Goal: Information Seeking & Learning: Learn about a topic

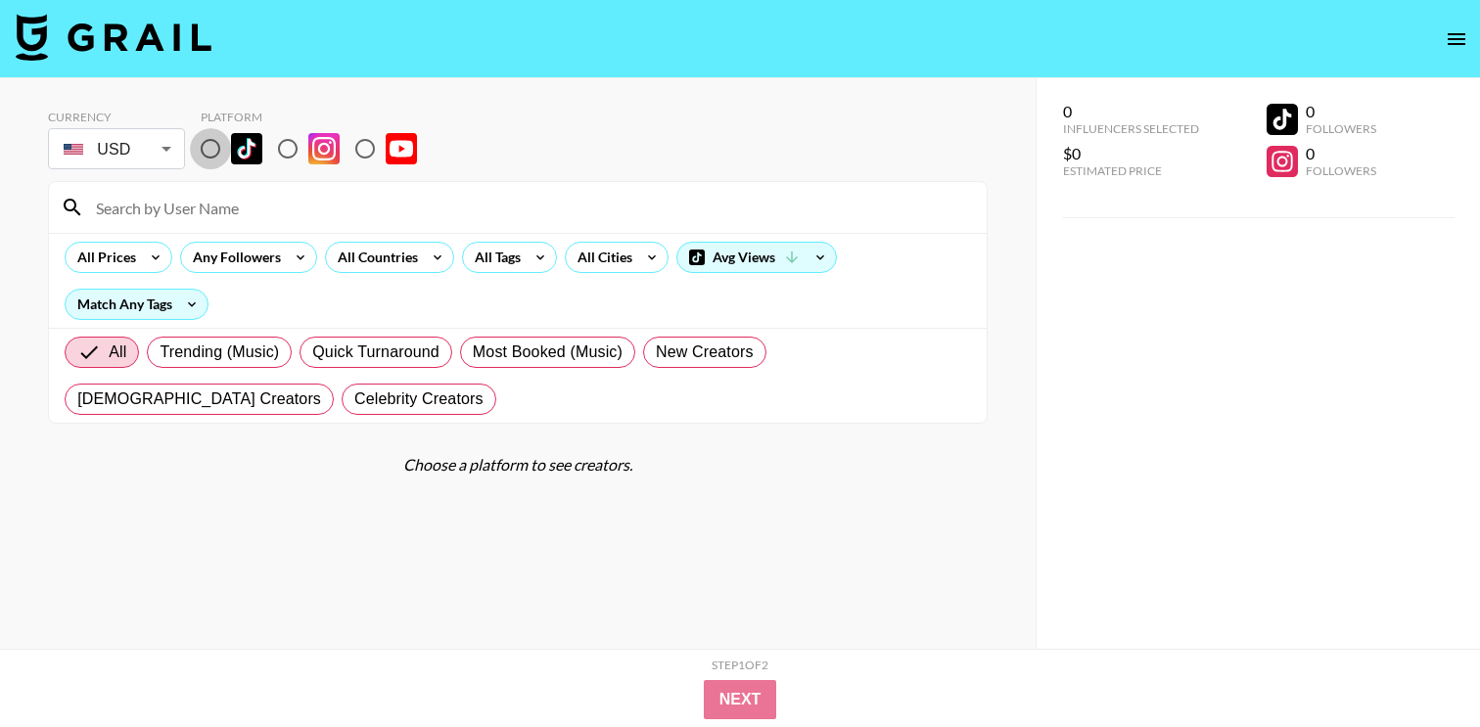
click at [221, 164] on input "radio" at bounding box center [210, 148] width 41 height 41
radio input "true"
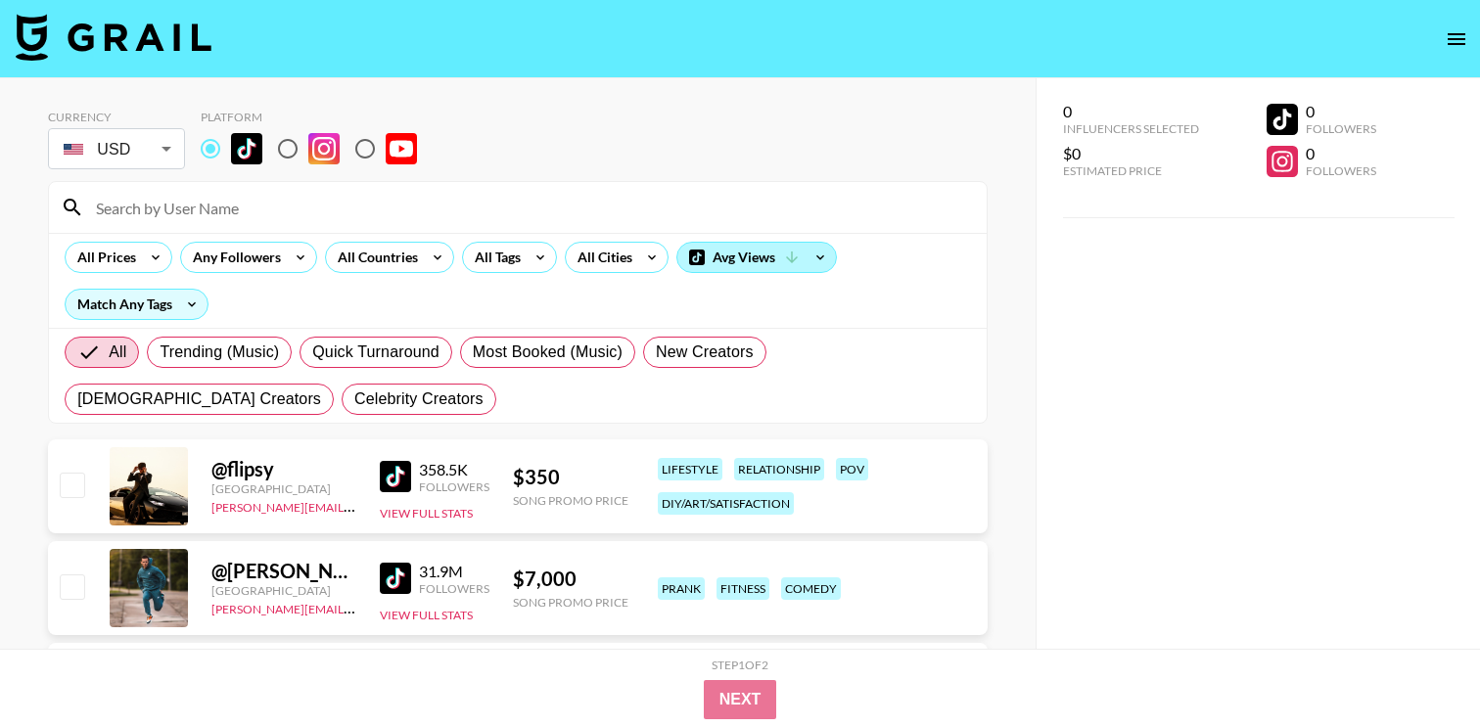
click at [709, 271] on div "Avg Views" at bounding box center [756, 257] width 159 height 29
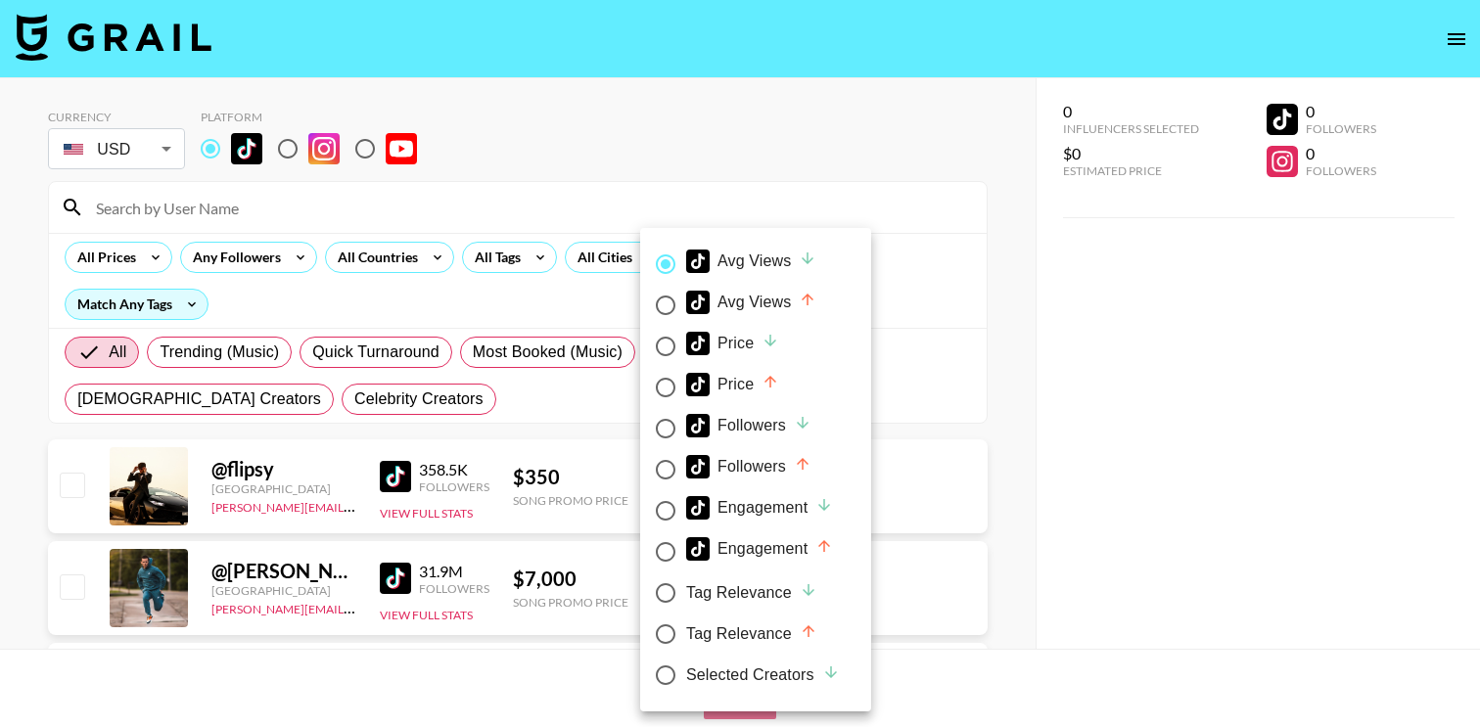
click at [744, 395] on div "Price" at bounding box center [732, 384] width 93 height 23
click at [686, 395] on input "Price" at bounding box center [665, 387] width 41 height 41
radio input "true"
radio input "false"
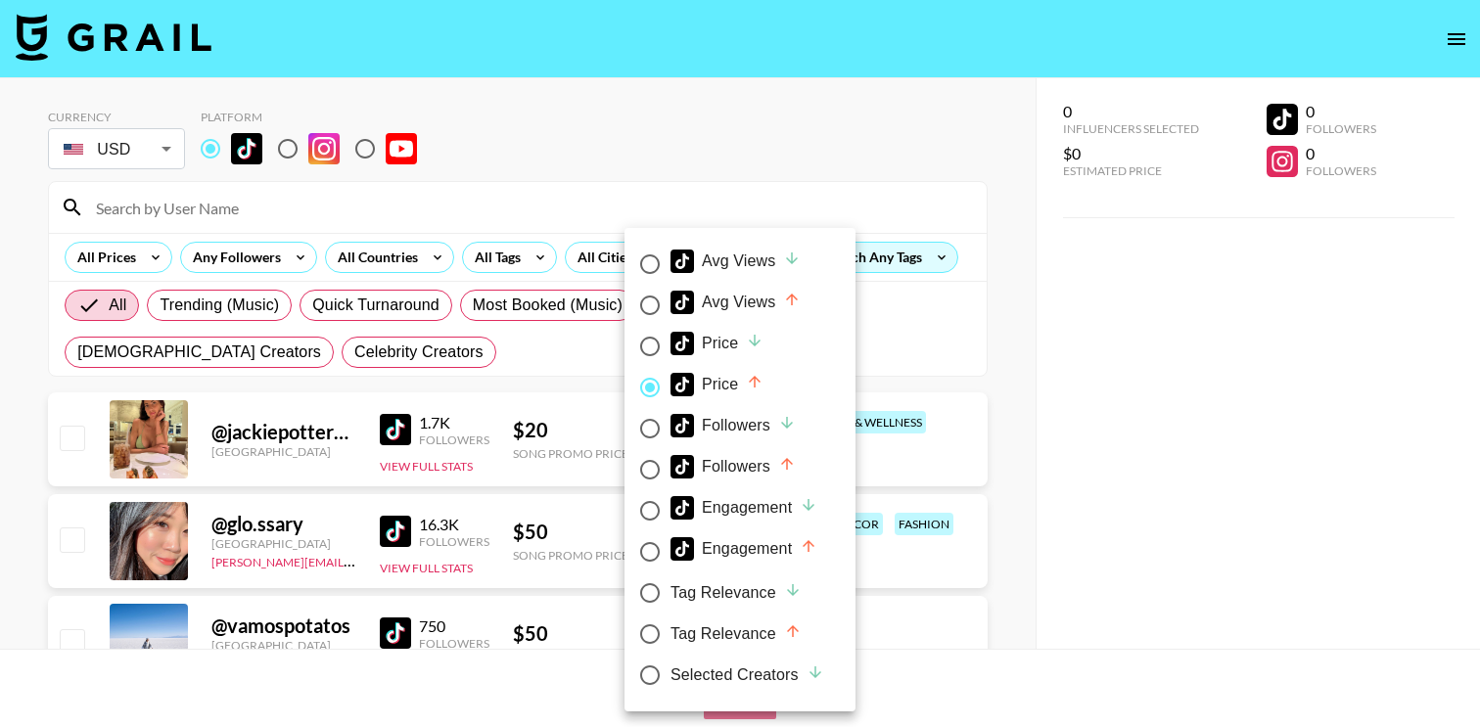
click at [26, 337] on div at bounding box center [740, 363] width 1480 height 727
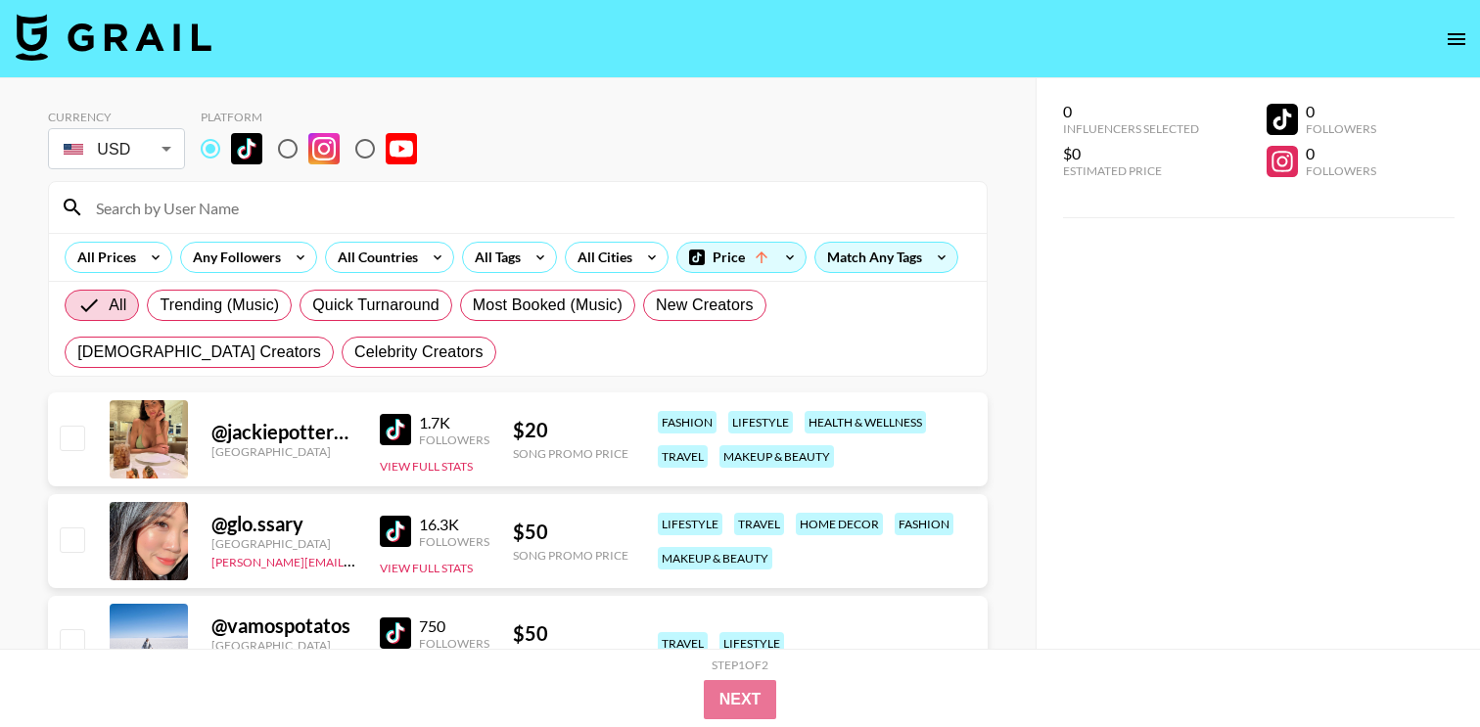
click at [523, 278] on div "All Prices Any Followers All Countries All Tags All Cities Price Match Any Tags" at bounding box center [518, 257] width 938 height 48
click at [523, 256] on div "All Tags" at bounding box center [494, 257] width 62 height 29
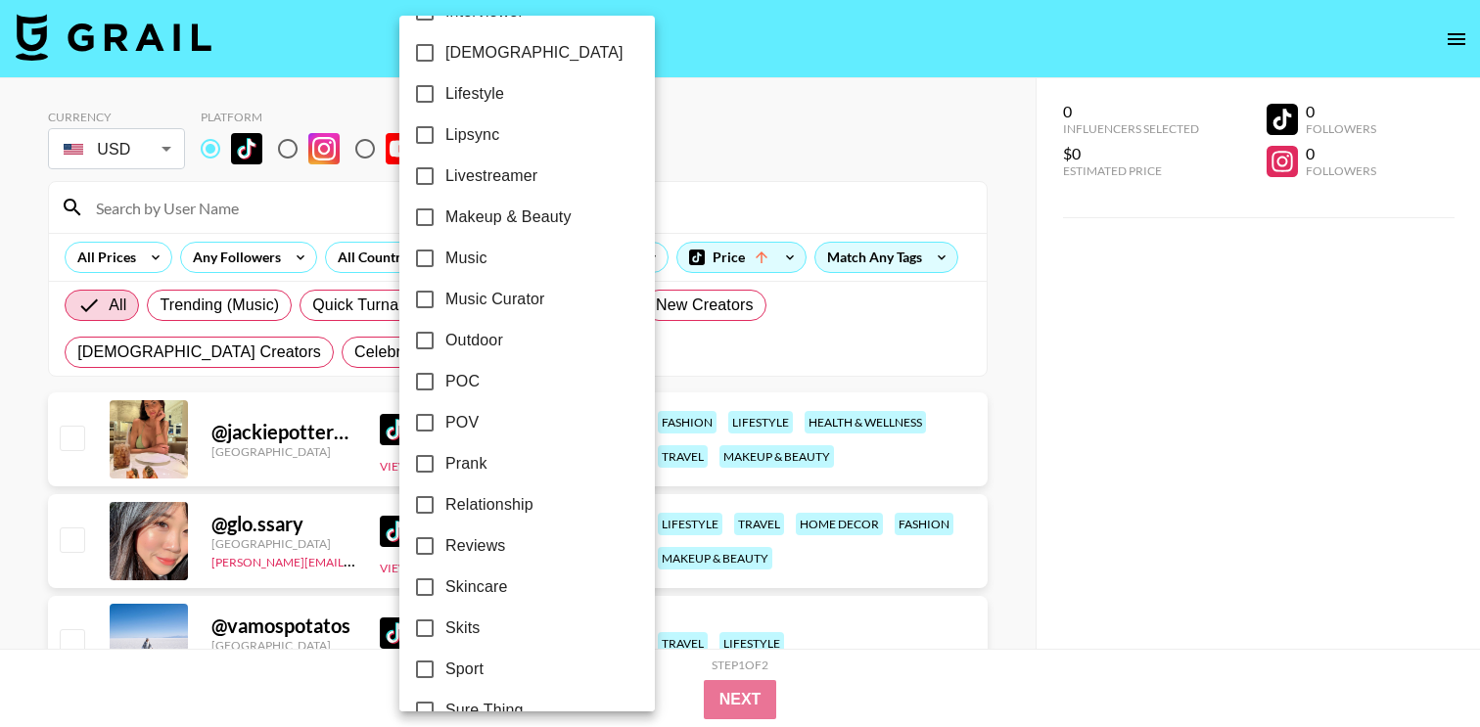
scroll to position [875, 0]
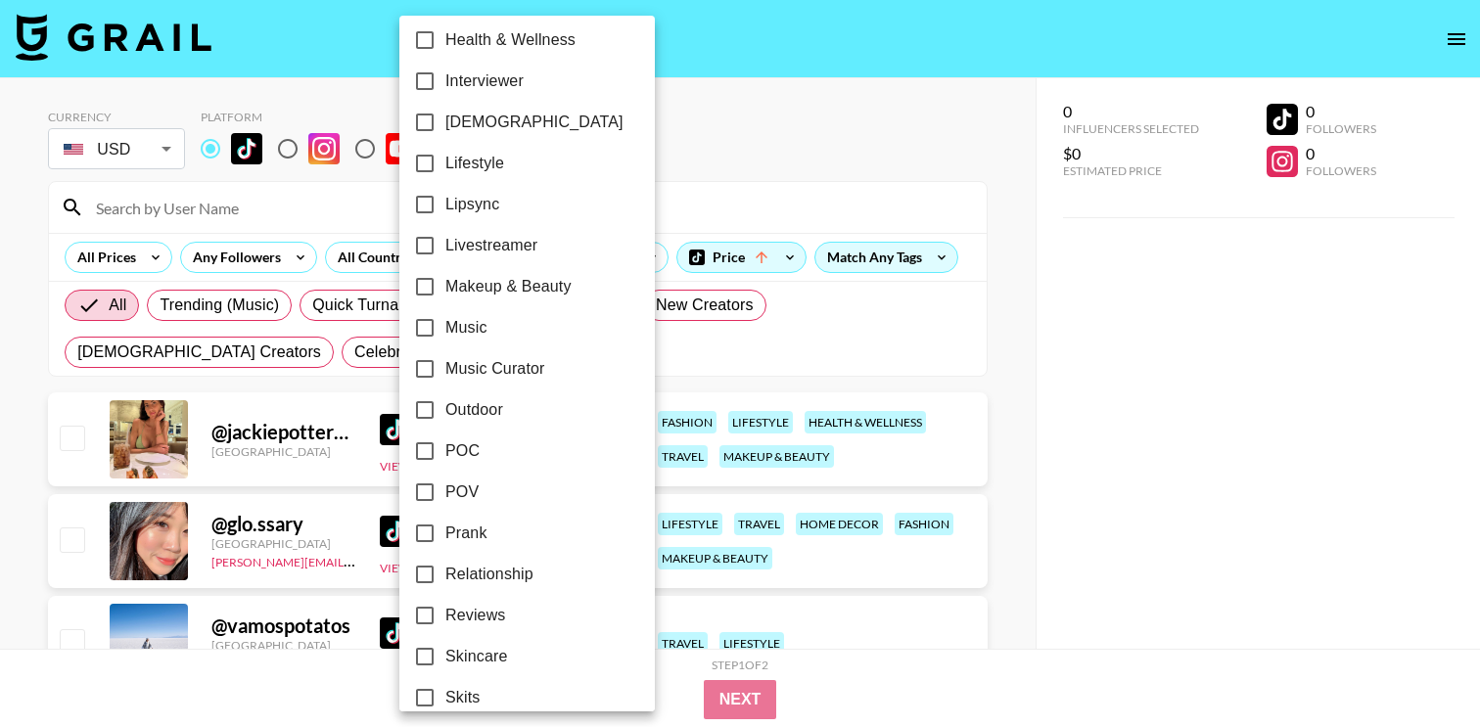
click at [473, 488] on span "POV" at bounding box center [461, 492] width 33 height 23
click at [445, 488] on input "POV" at bounding box center [424, 492] width 41 height 41
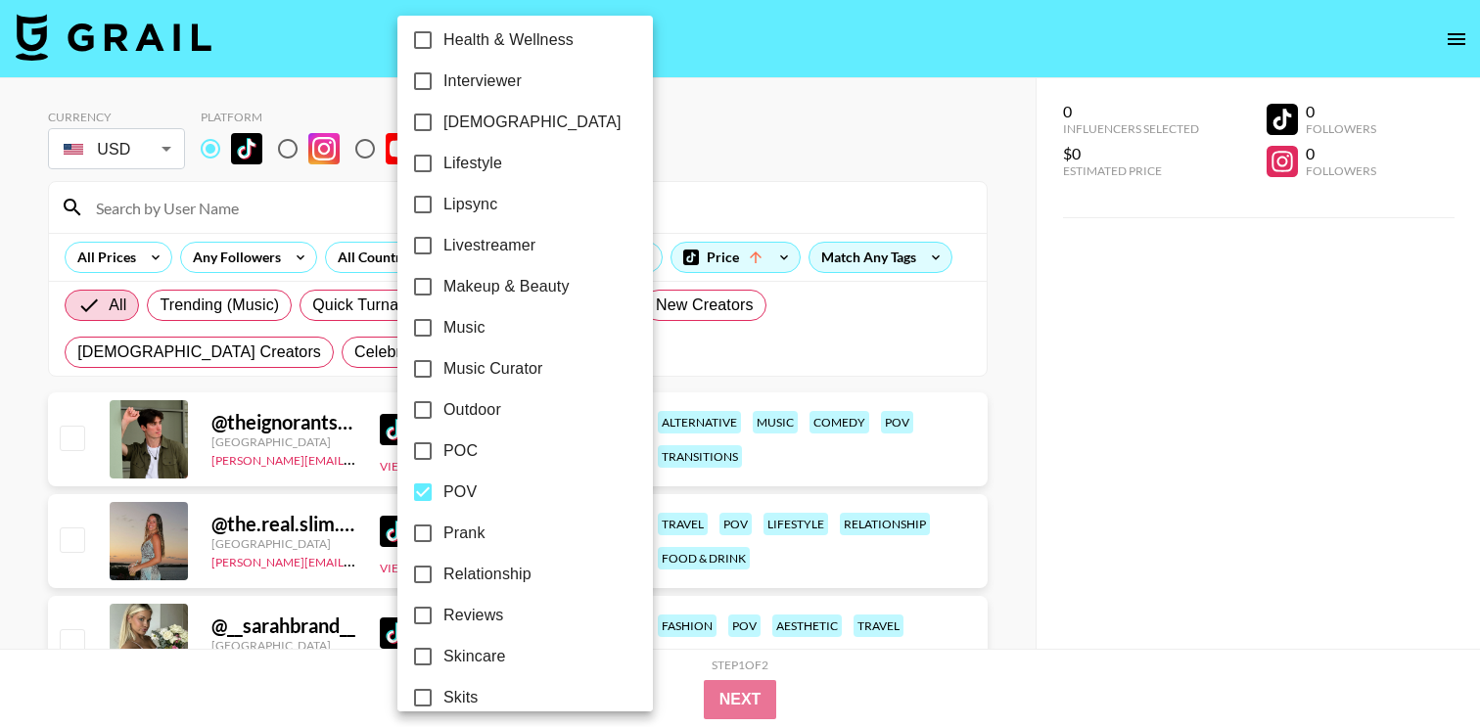
click at [473, 488] on span "POV" at bounding box center [459, 492] width 33 height 23
click at [443, 488] on input "POV" at bounding box center [422, 492] width 41 height 41
checkbox input "false"
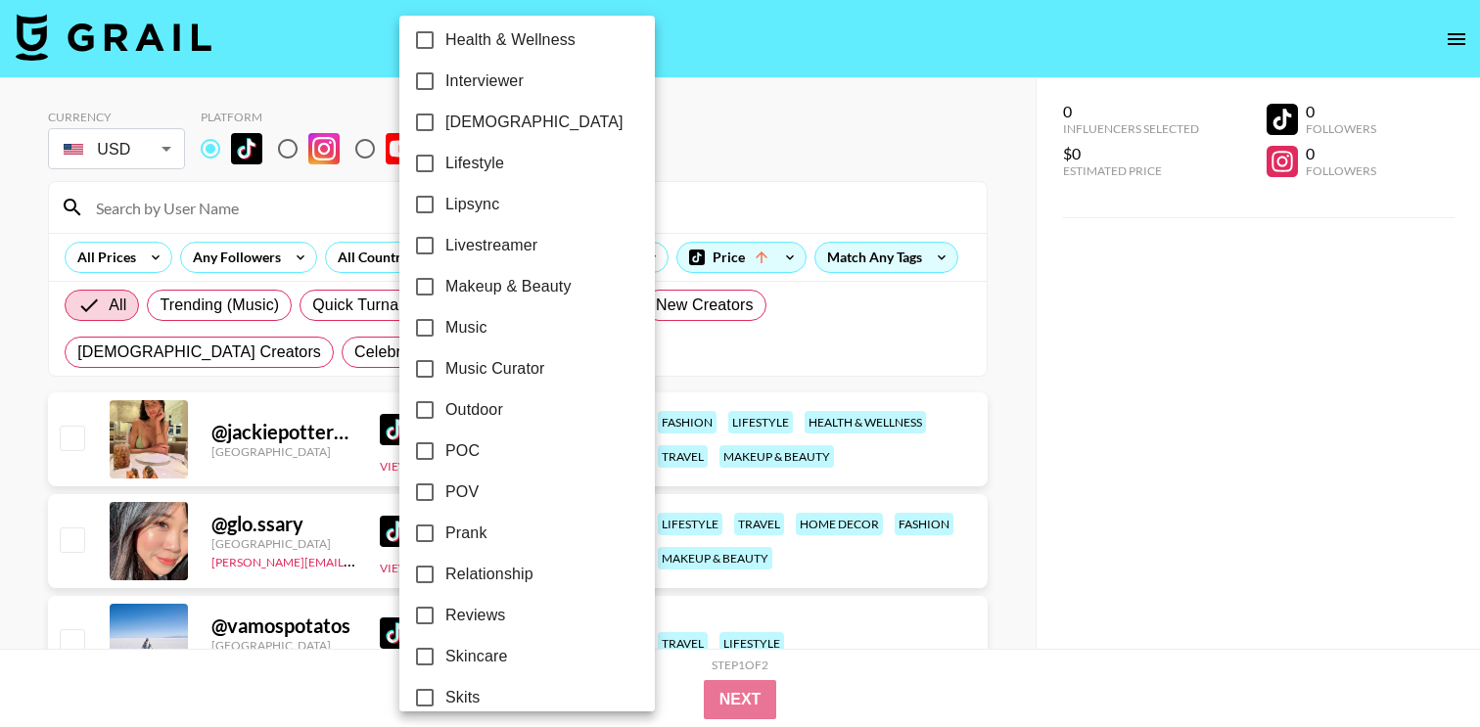
click at [463, 445] on span "POC" at bounding box center [462, 451] width 34 height 23
click at [445, 445] on input "POC" at bounding box center [424, 451] width 41 height 41
checkbox input "true"
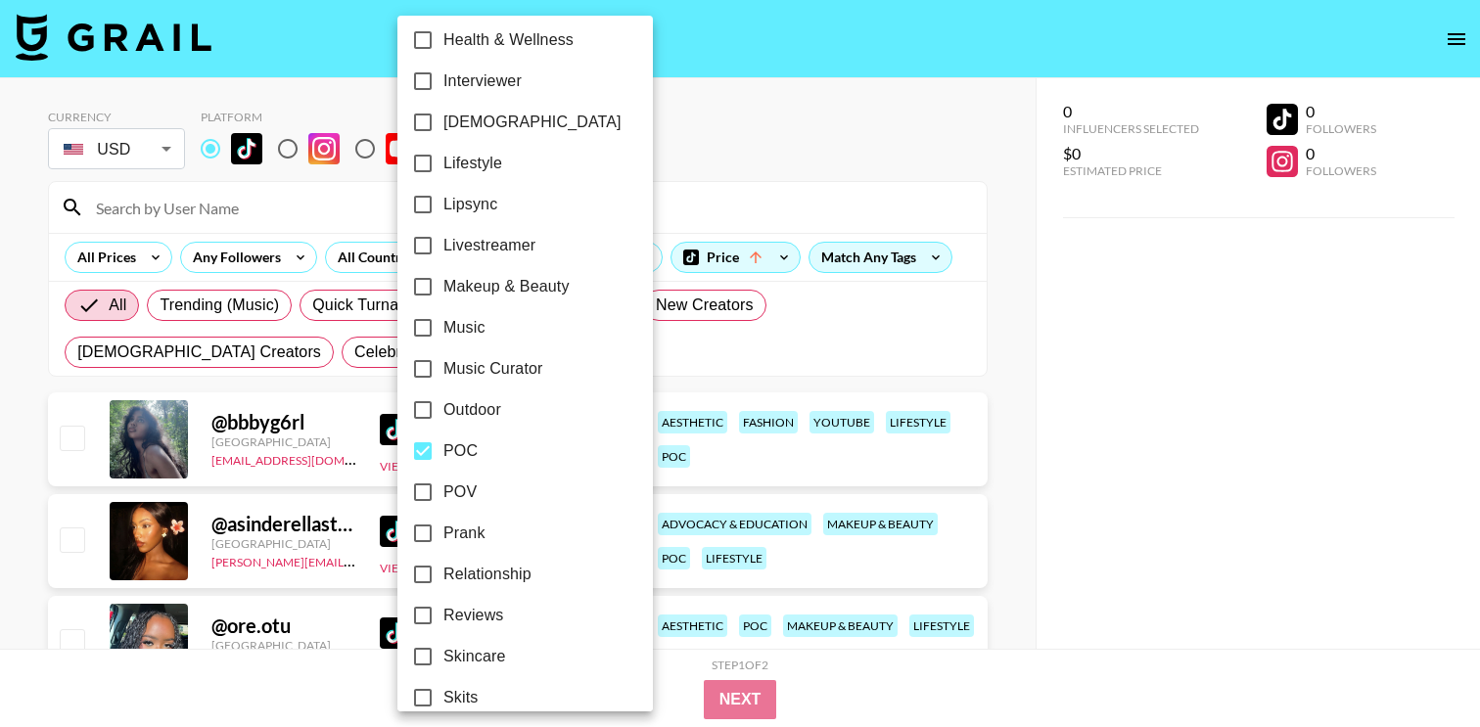
click at [970, 353] on div at bounding box center [740, 363] width 1480 height 727
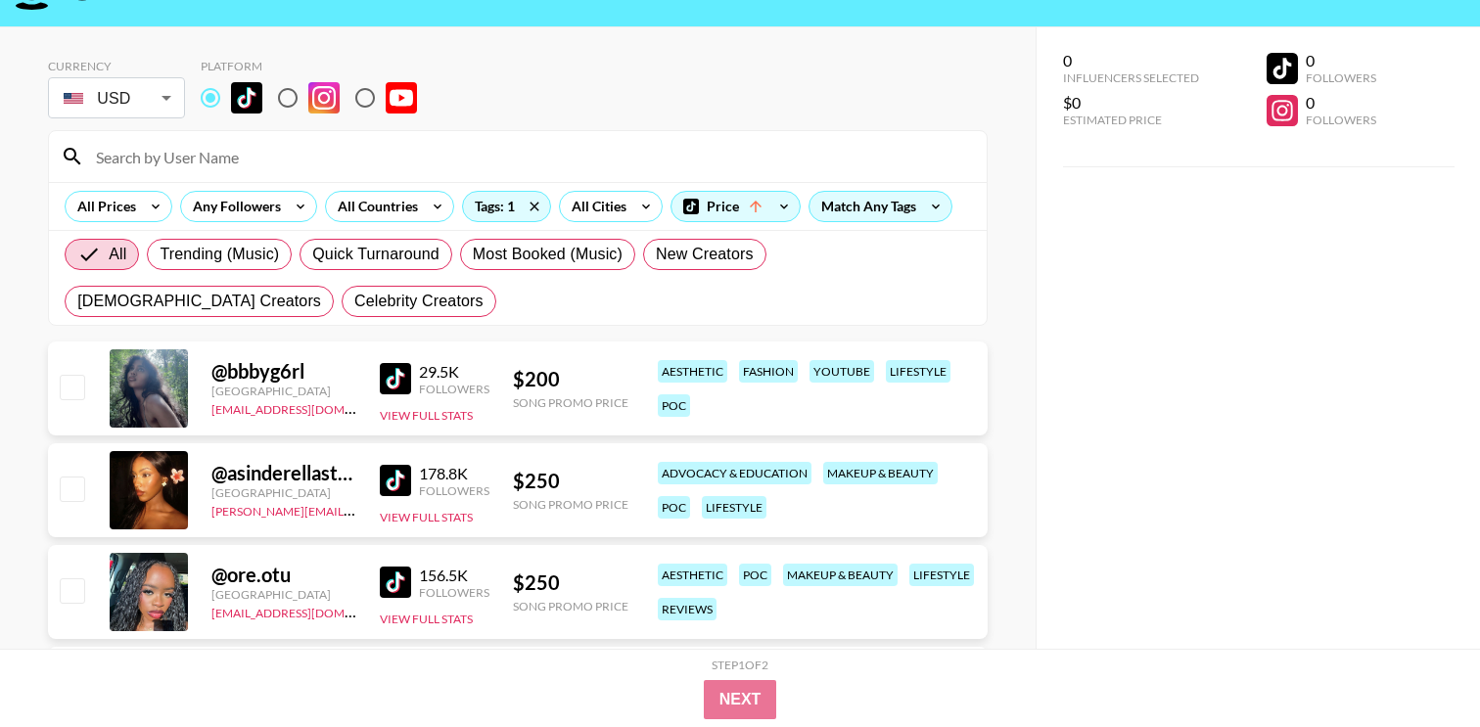
scroll to position [83, 0]
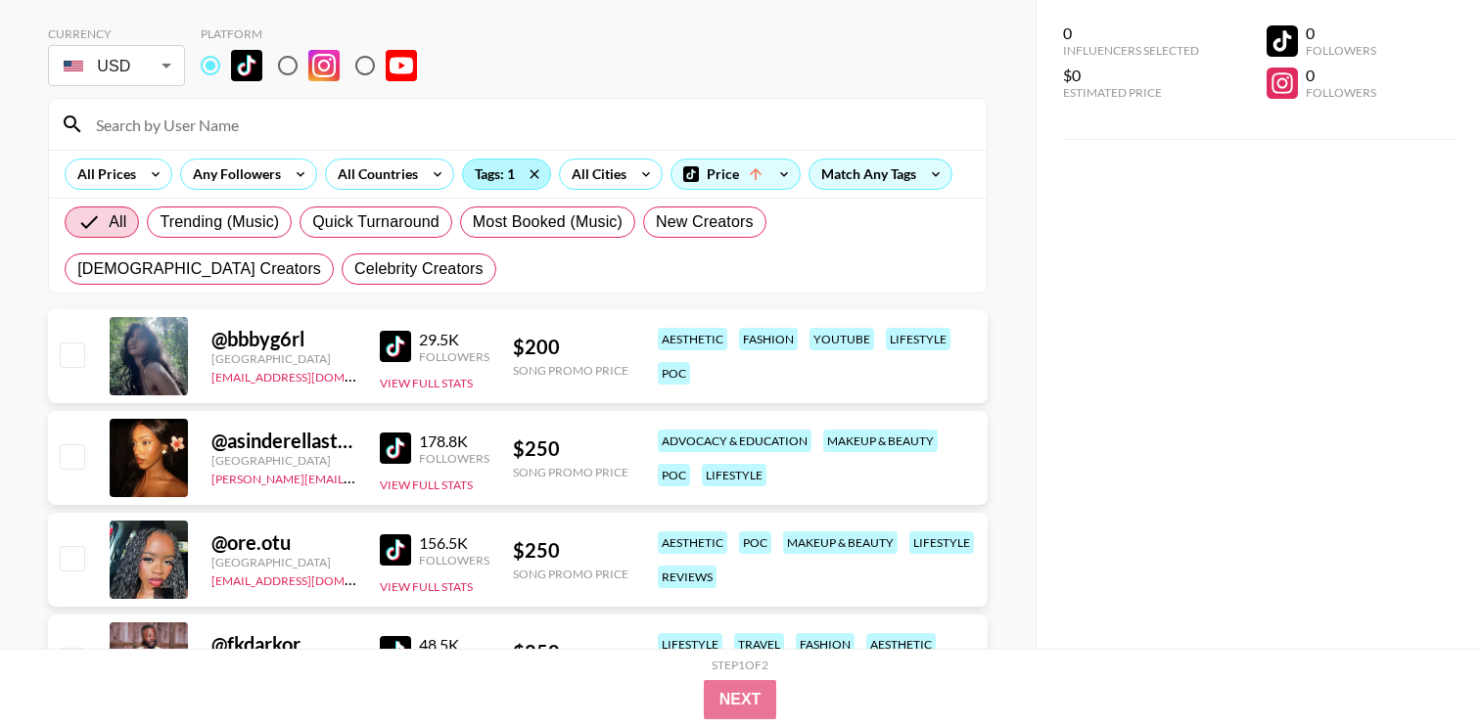
click at [502, 173] on div "Tags: 1" at bounding box center [506, 174] width 87 height 29
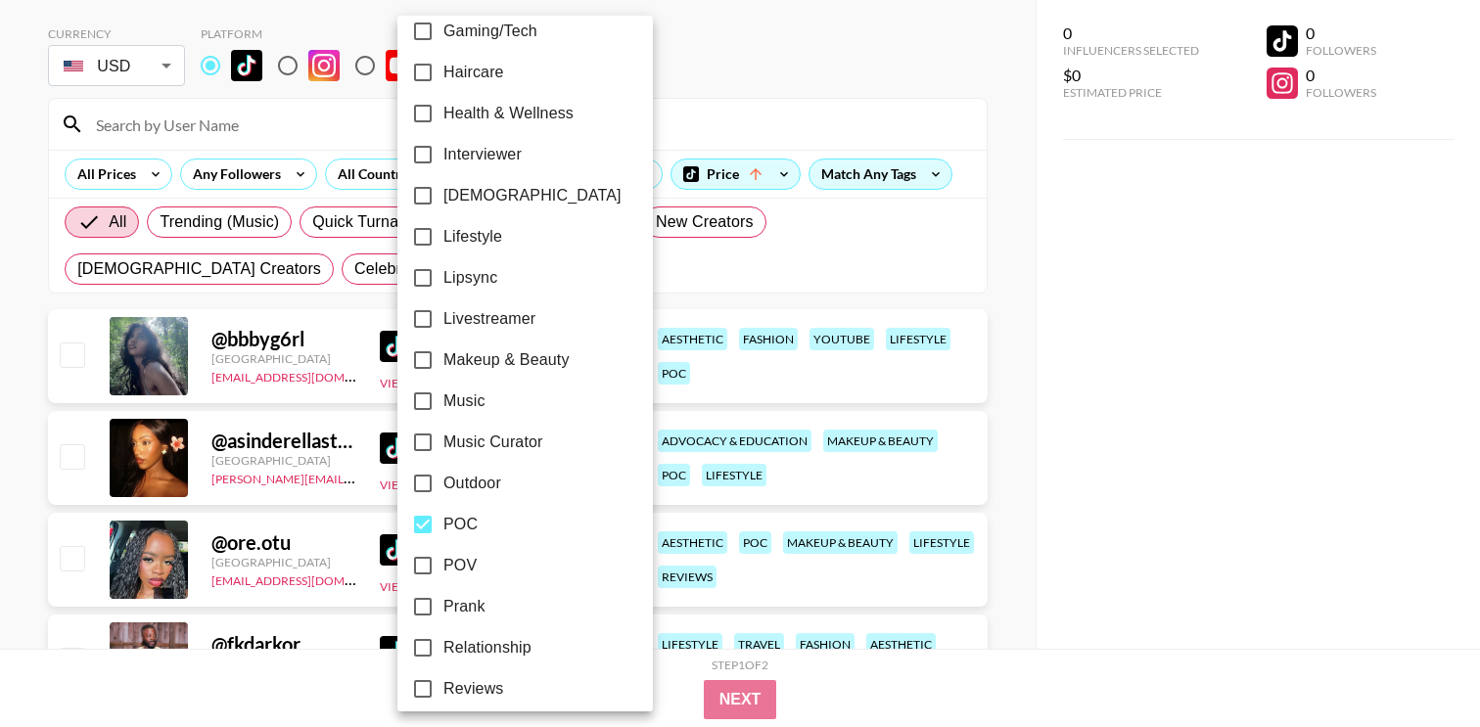
scroll to position [767, 0]
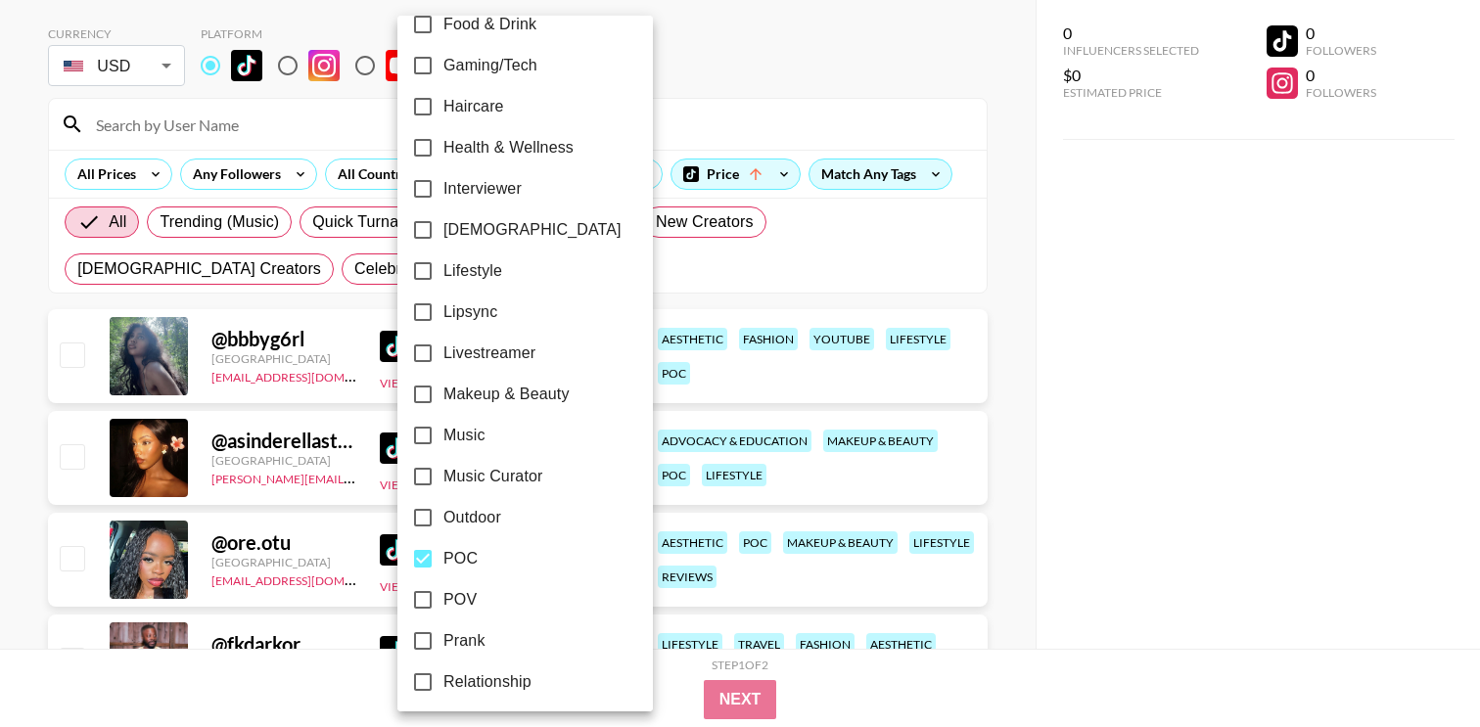
click at [469, 313] on span "Lipsync" at bounding box center [470, 312] width 54 height 23
click at [443, 313] on input "Lipsync" at bounding box center [422, 312] width 41 height 41
checkbox input "true"
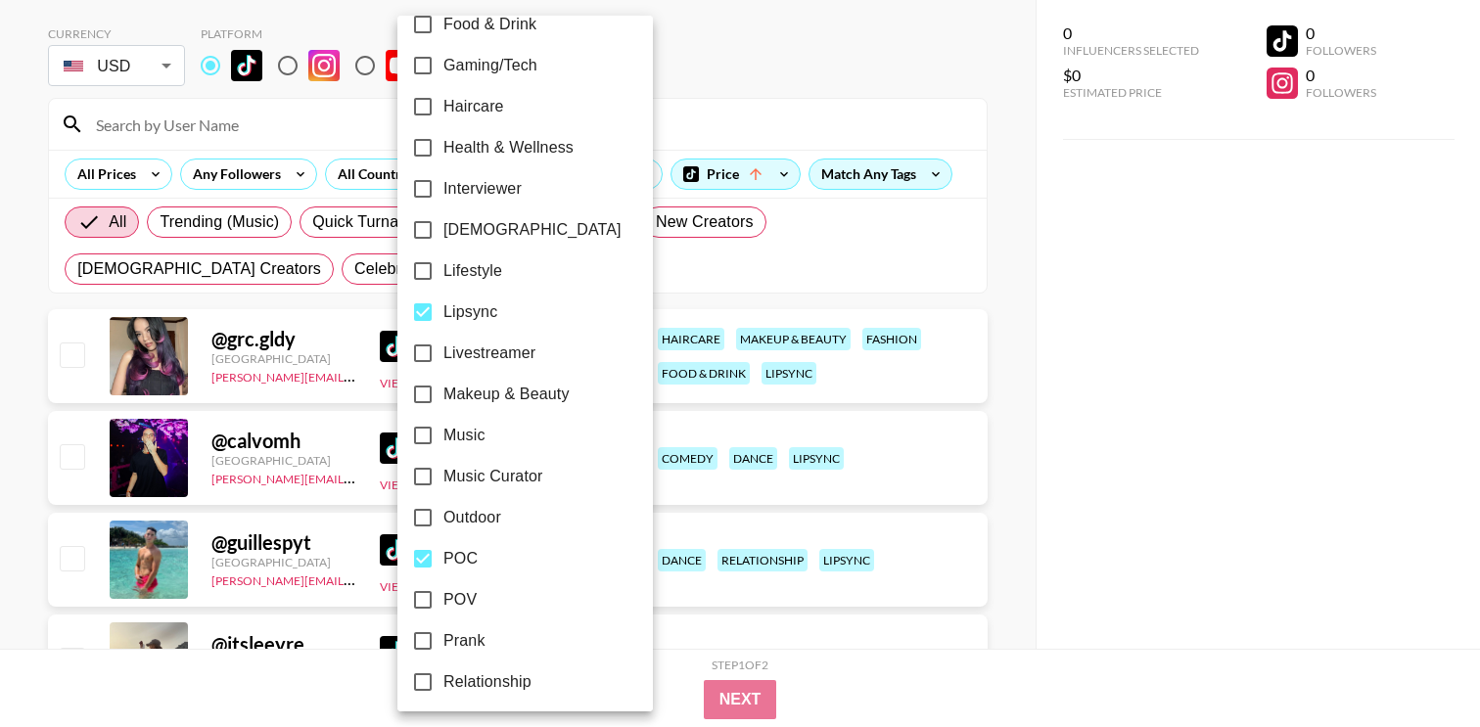
click at [1013, 363] on div at bounding box center [740, 363] width 1480 height 727
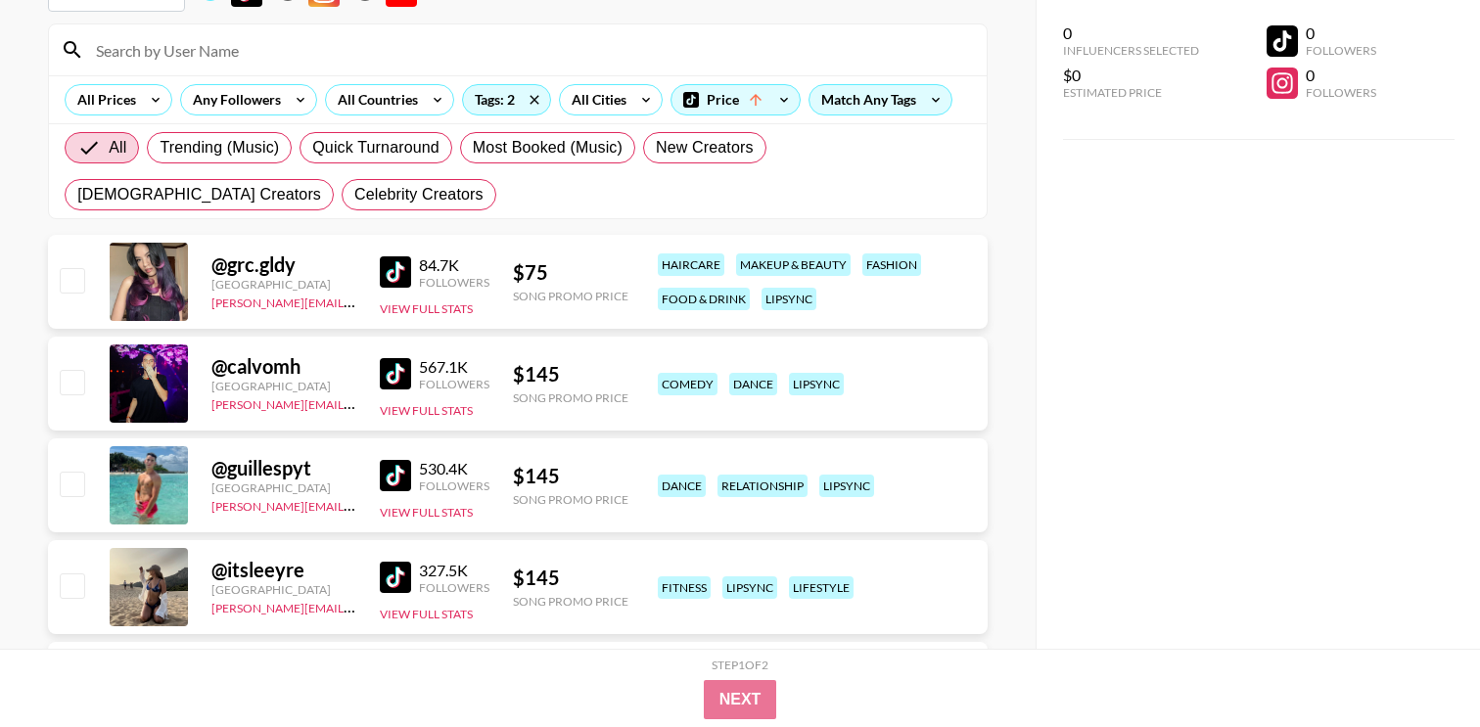
scroll to position [175, 0]
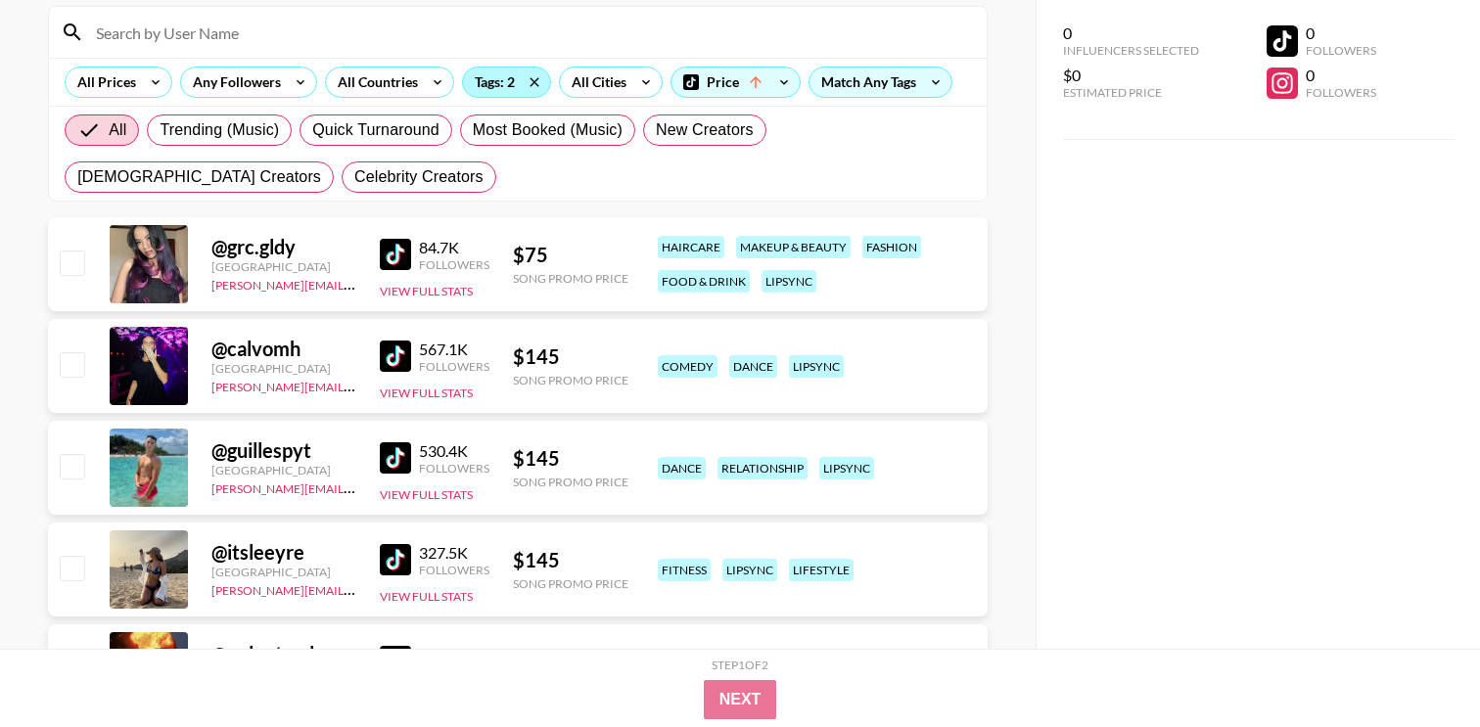
click at [477, 85] on div "Tags: 2" at bounding box center [506, 82] width 87 height 29
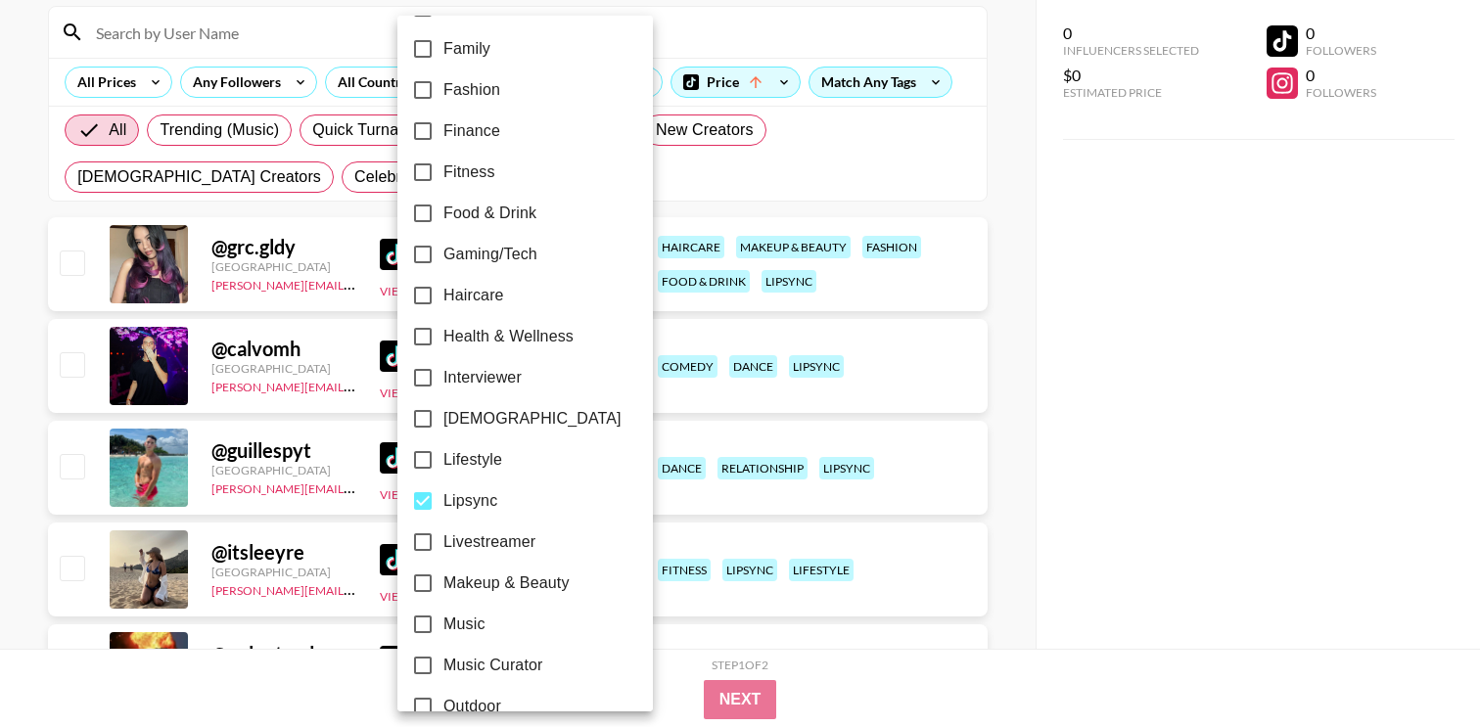
scroll to position [751, 0]
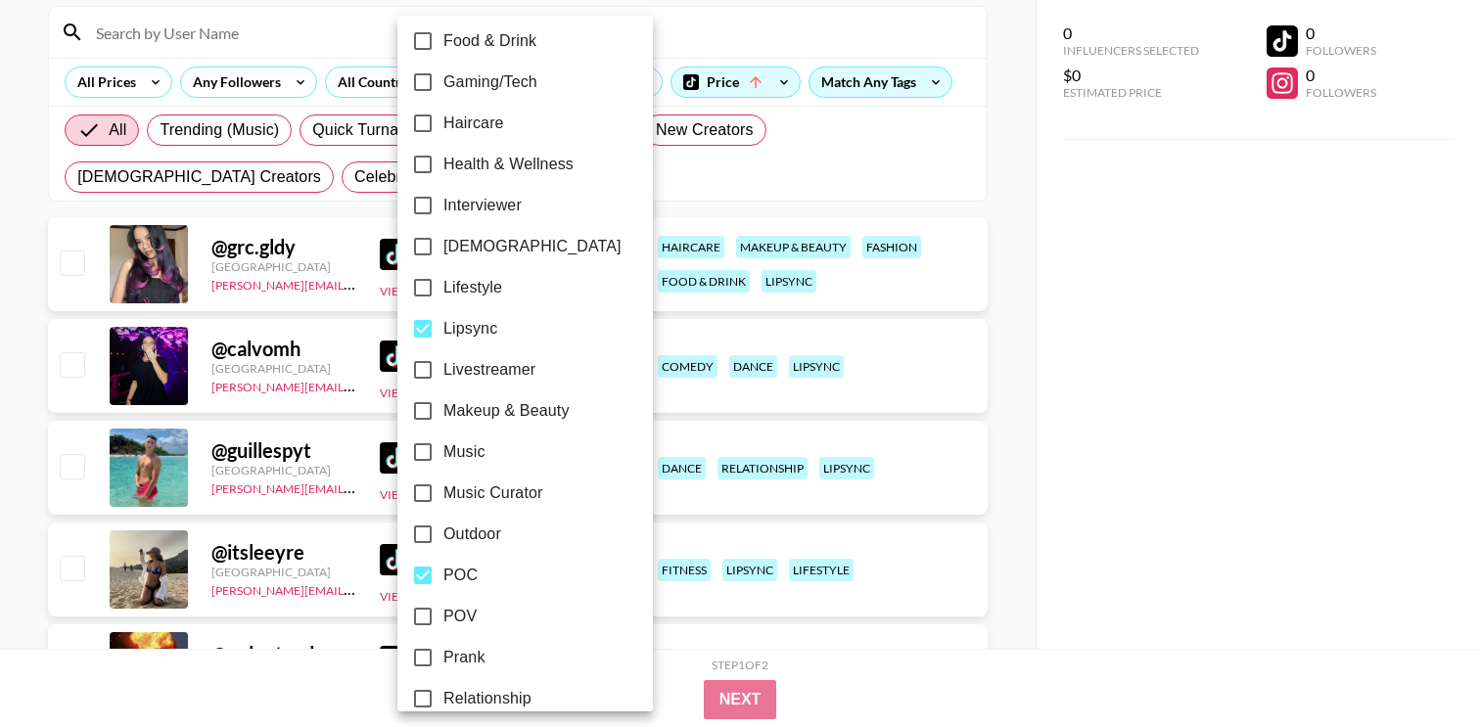
click at [831, 89] on div at bounding box center [740, 363] width 1480 height 727
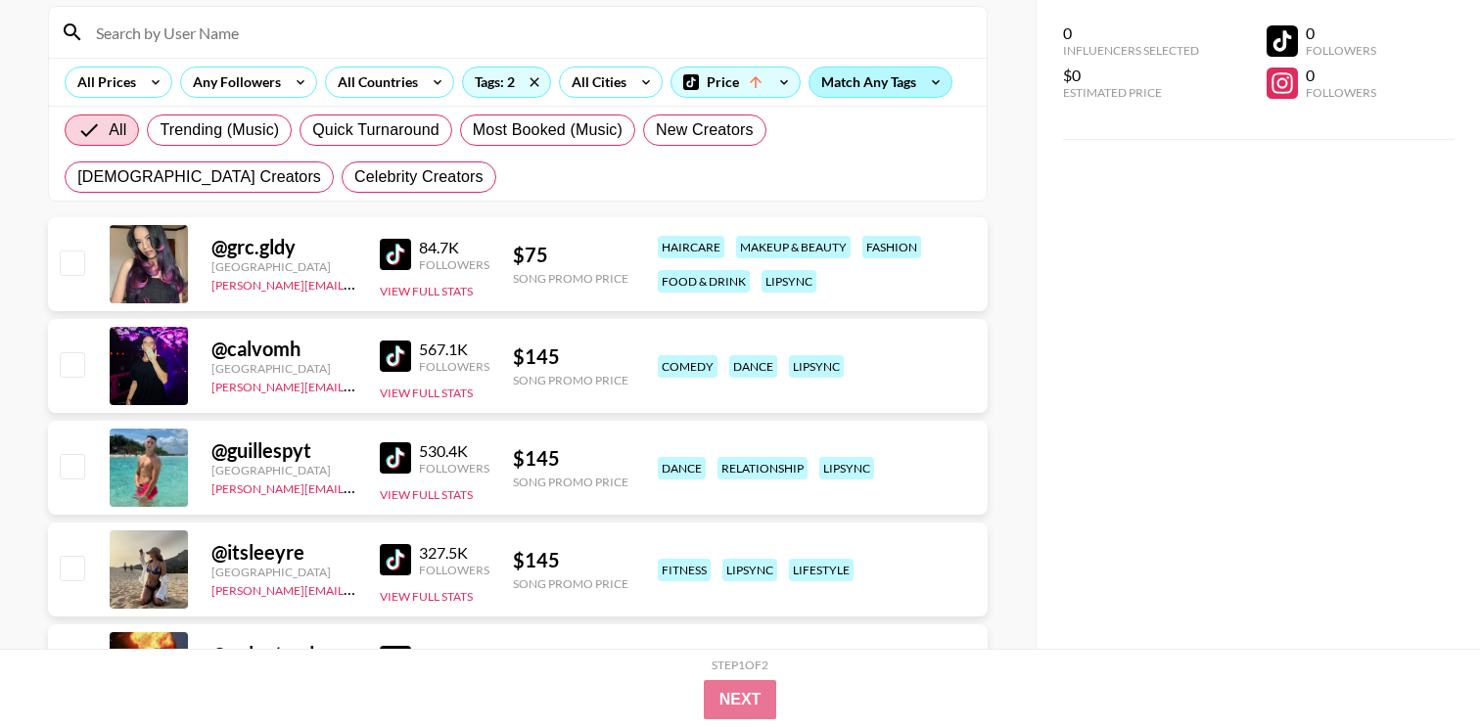
click at [883, 84] on div "Match Any Tags" at bounding box center [881, 82] width 142 height 29
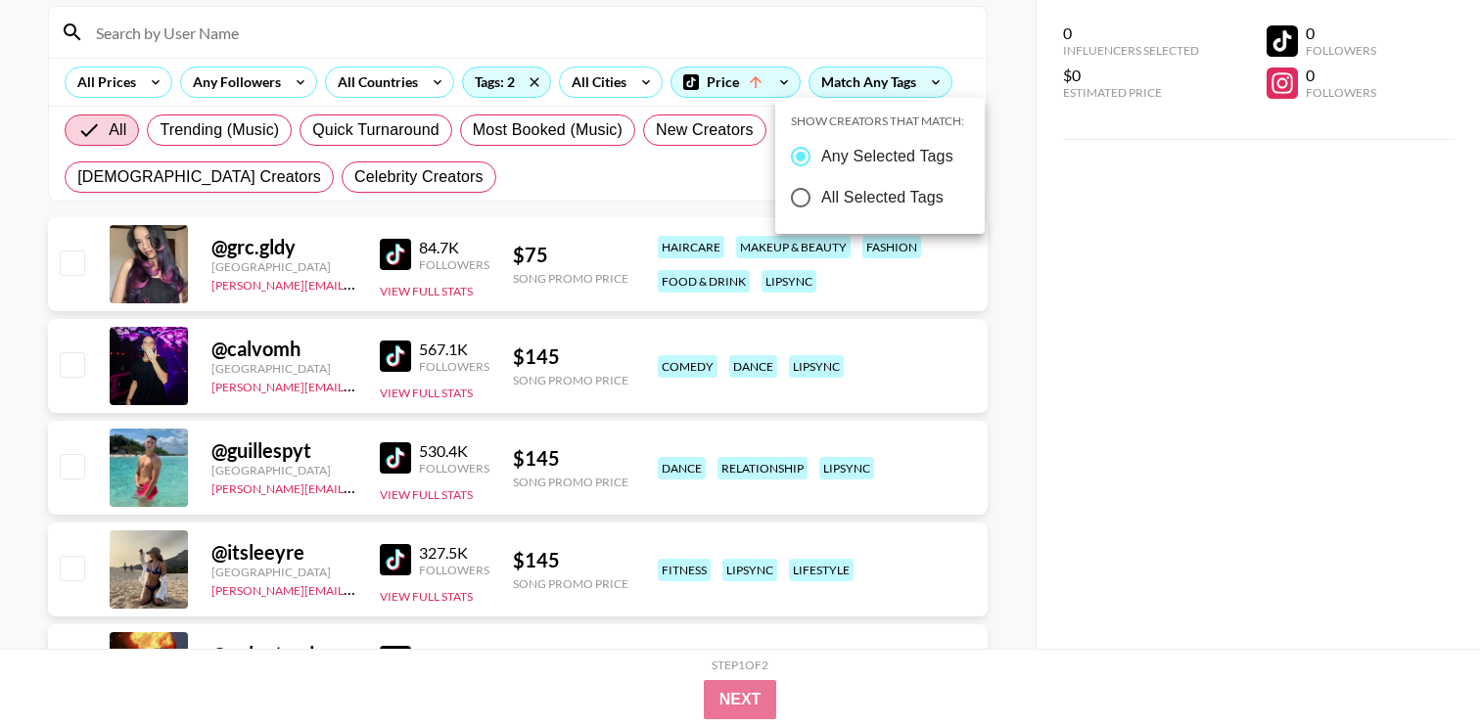
click at [850, 203] on span "All Selected Tags" at bounding box center [882, 197] width 122 height 23
click at [821, 203] on input "All Selected Tags" at bounding box center [800, 197] width 41 height 41
radio input "true"
radio input "false"
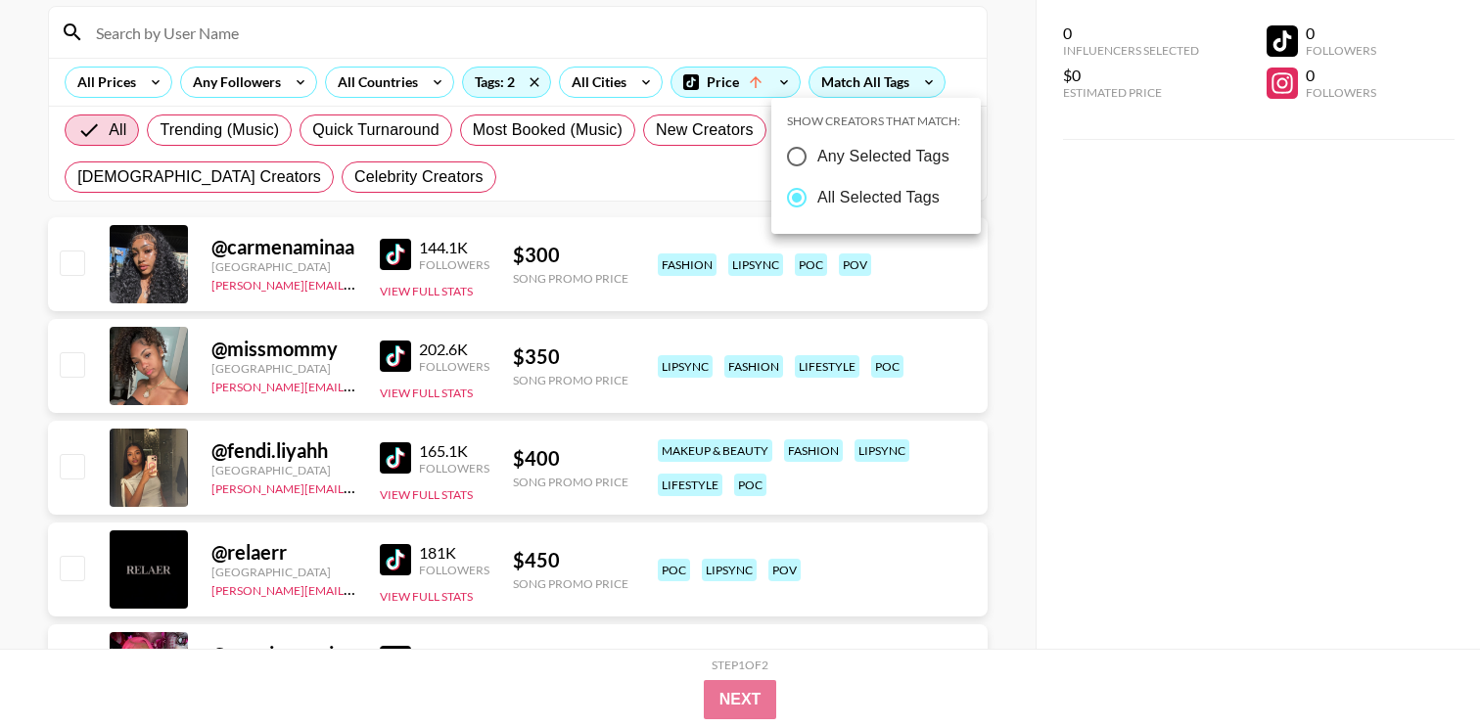
click at [1080, 282] on div at bounding box center [740, 363] width 1480 height 727
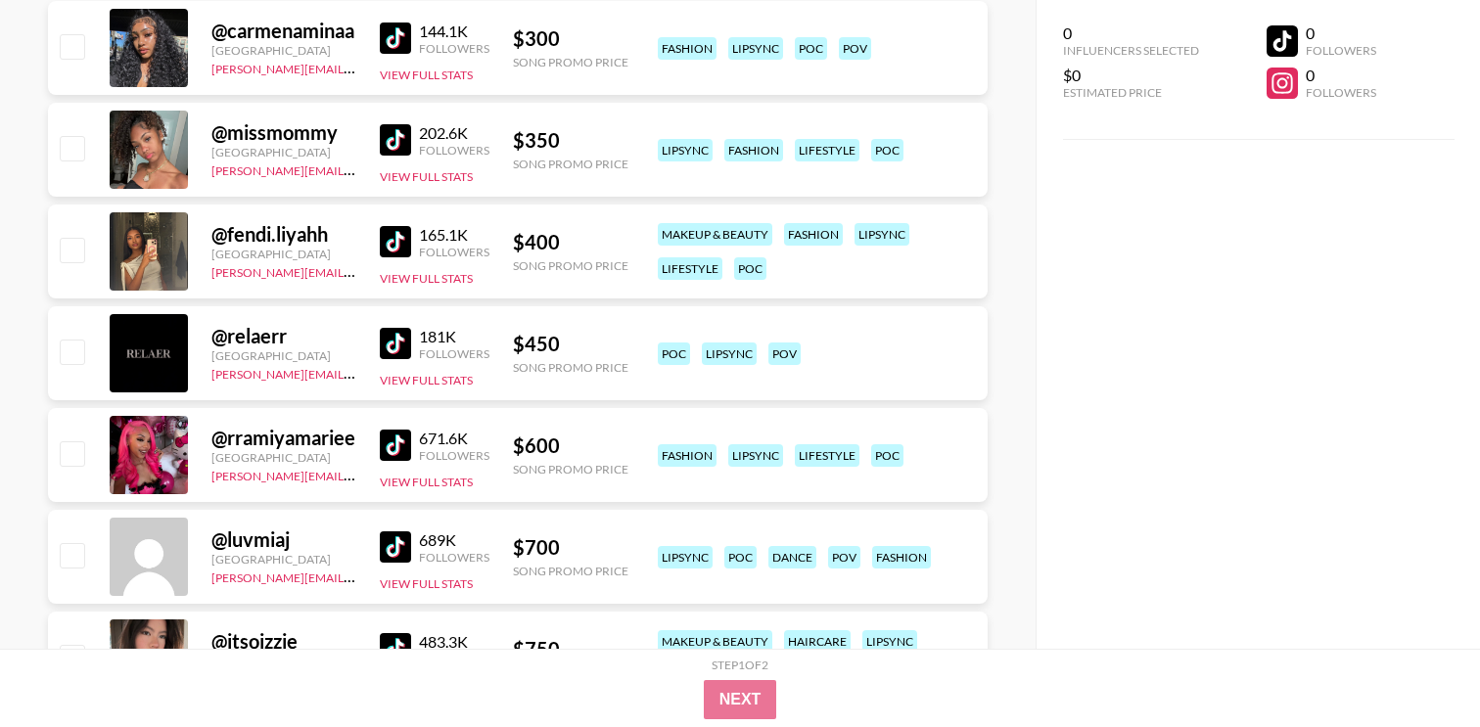
scroll to position [410, 0]
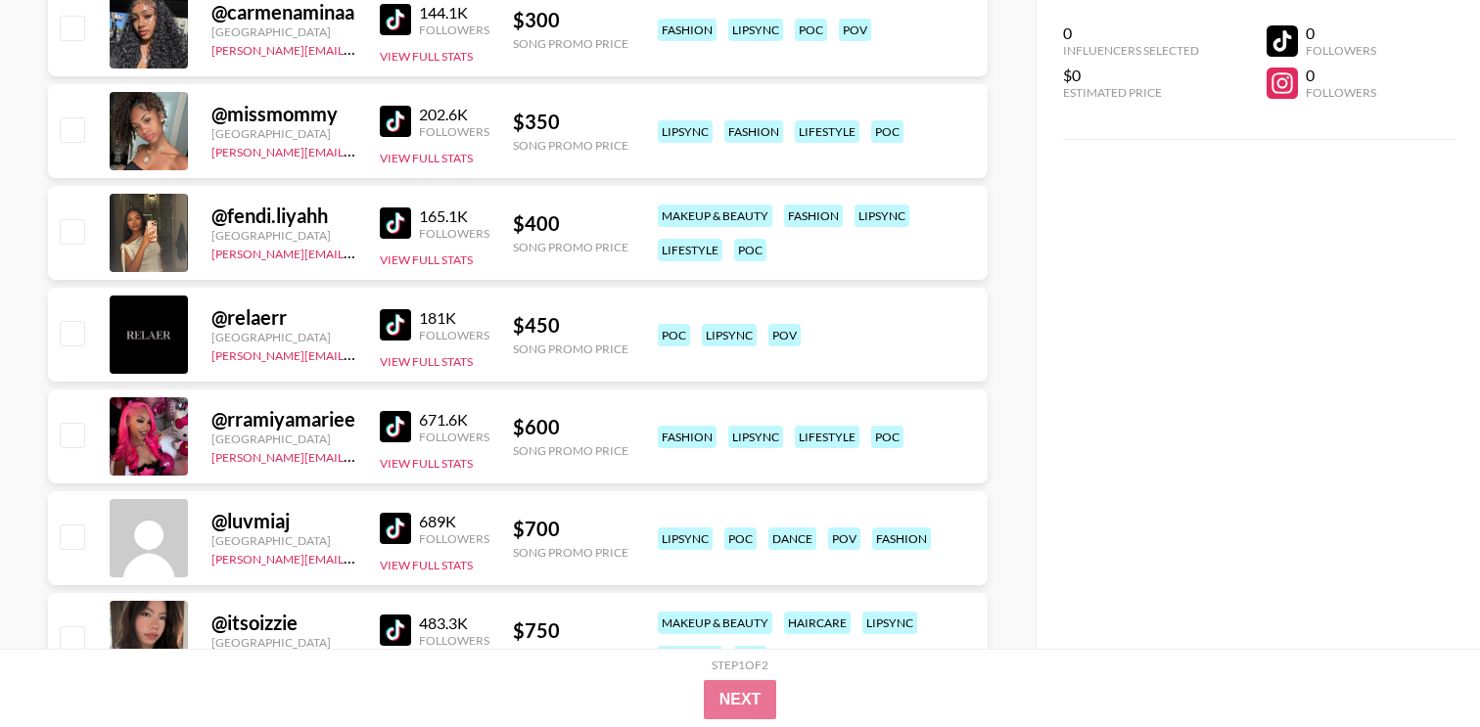
click at [407, 428] on img at bounding box center [395, 426] width 31 height 31
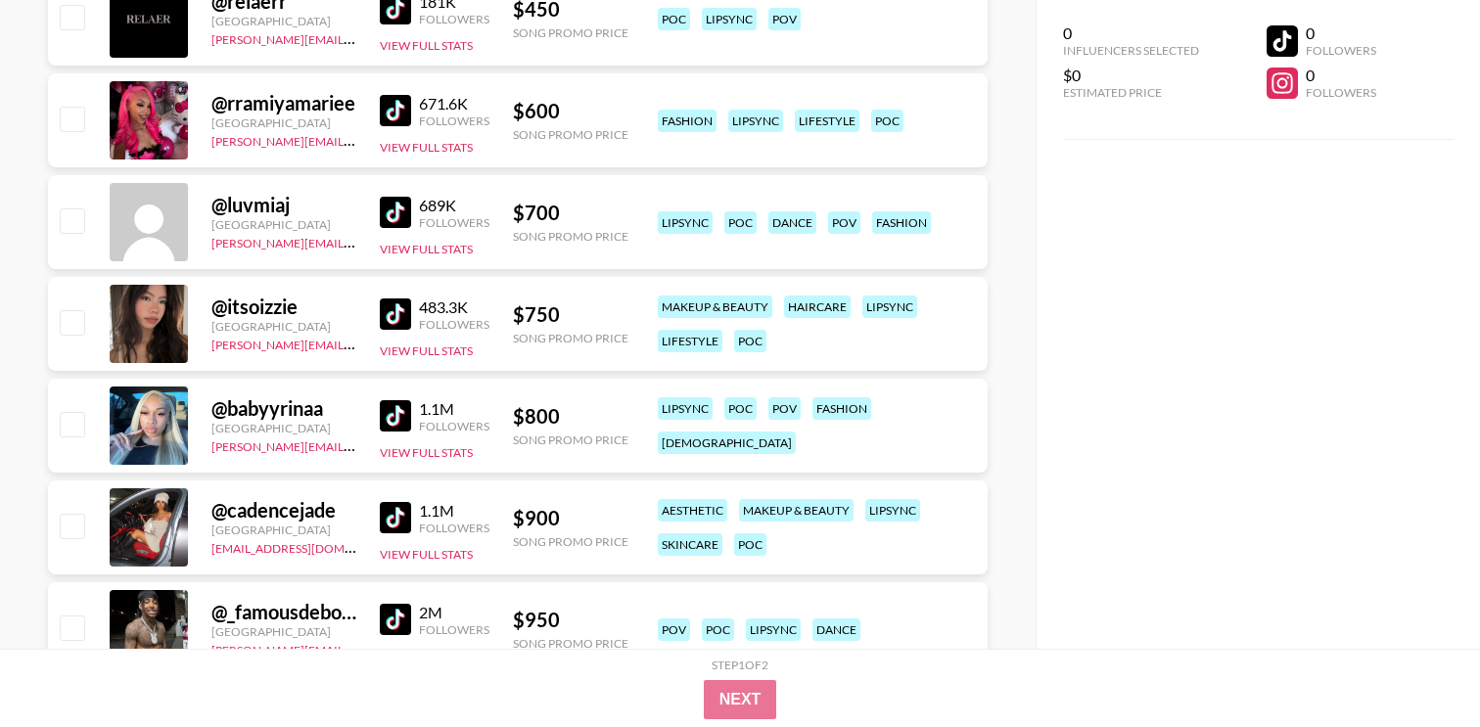
scroll to position [789, 0]
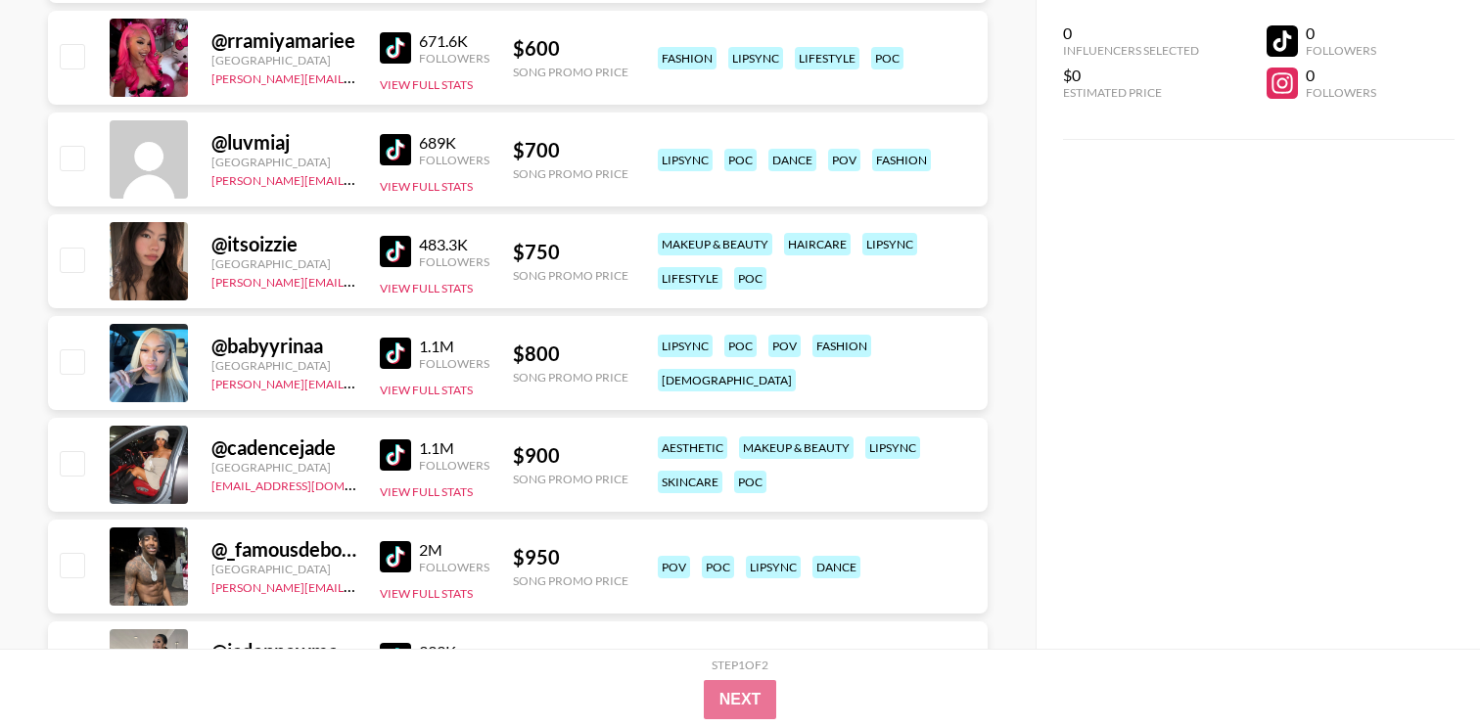
click at [393, 365] on img at bounding box center [395, 353] width 31 height 31
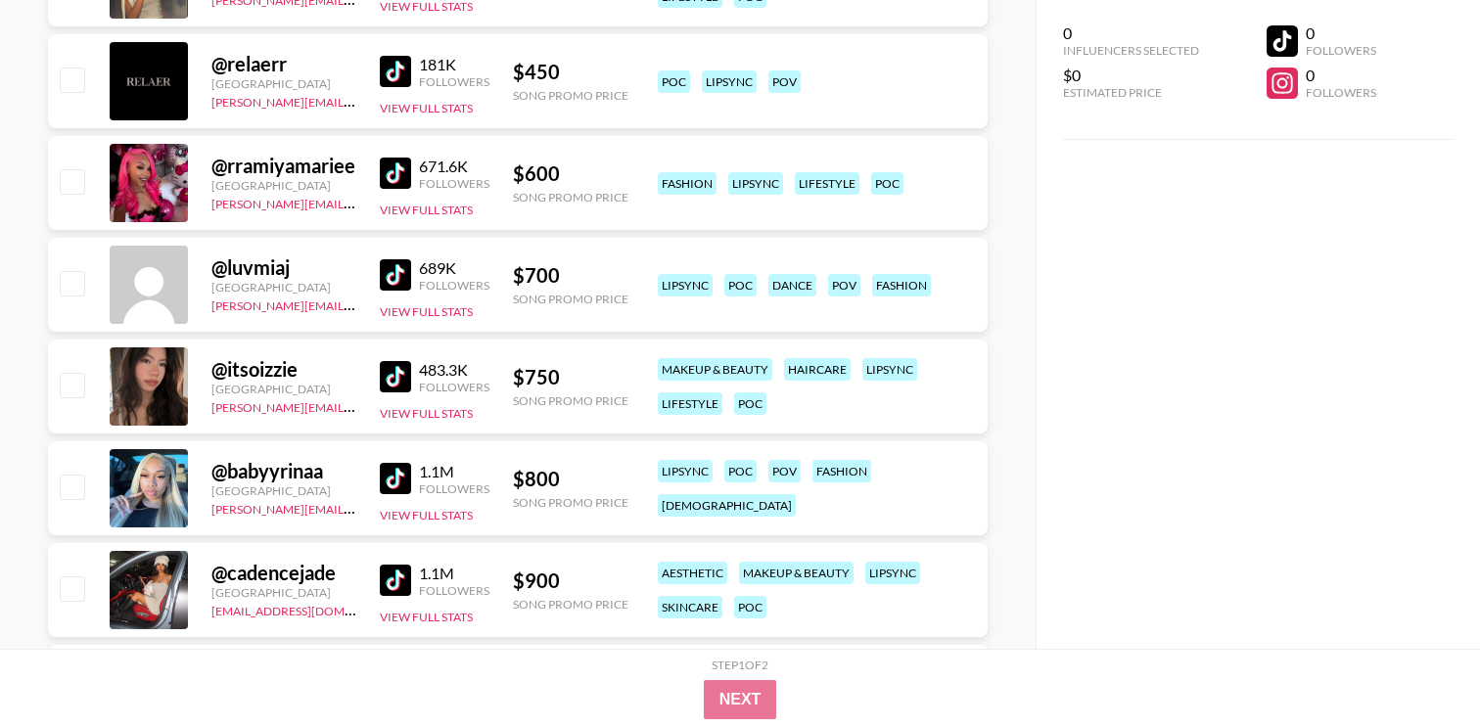
scroll to position [652, 0]
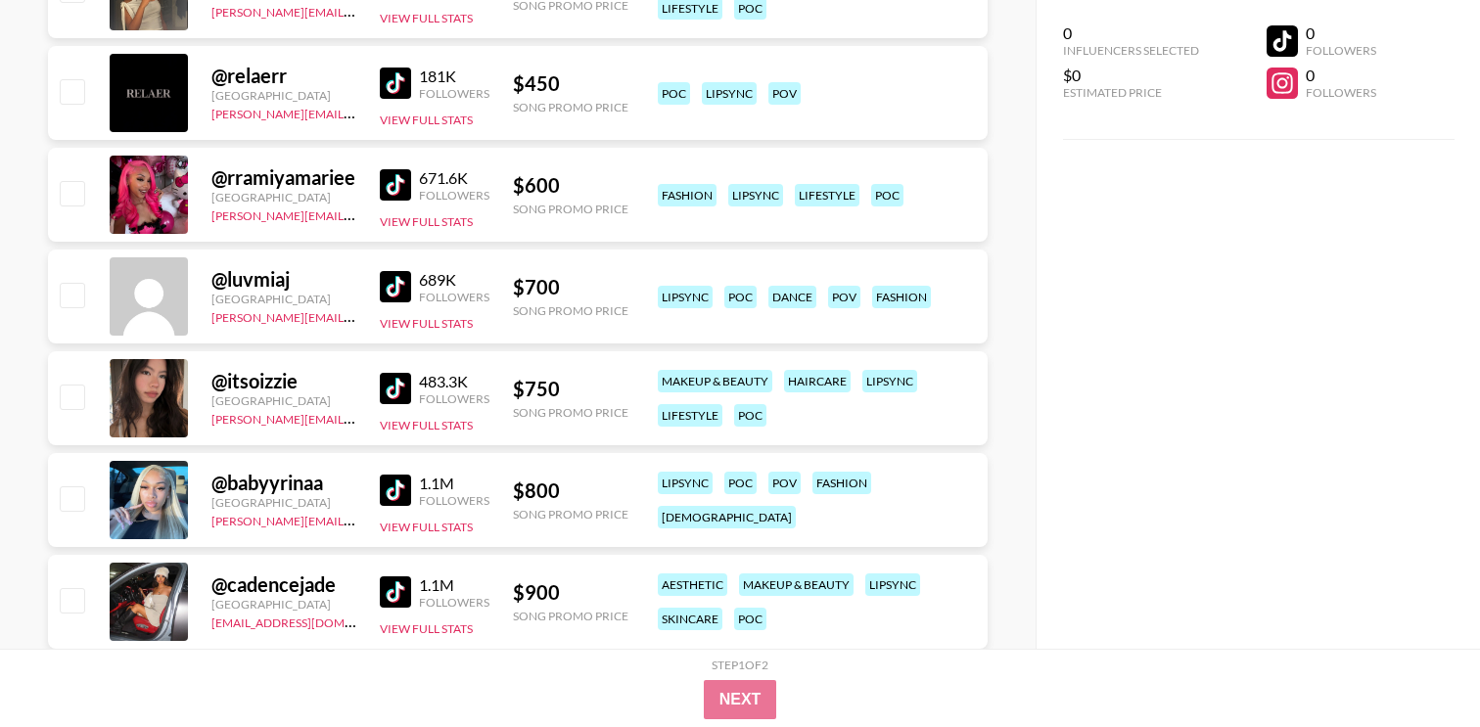
click at [378, 184] on div "@ rramiyamariee [GEOGRAPHIC_DATA] [PERSON_NAME][EMAIL_ADDRESS][DOMAIN_NAME] 671…" at bounding box center [518, 195] width 940 height 94
click at [397, 186] on img at bounding box center [395, 184] width 31 height 31
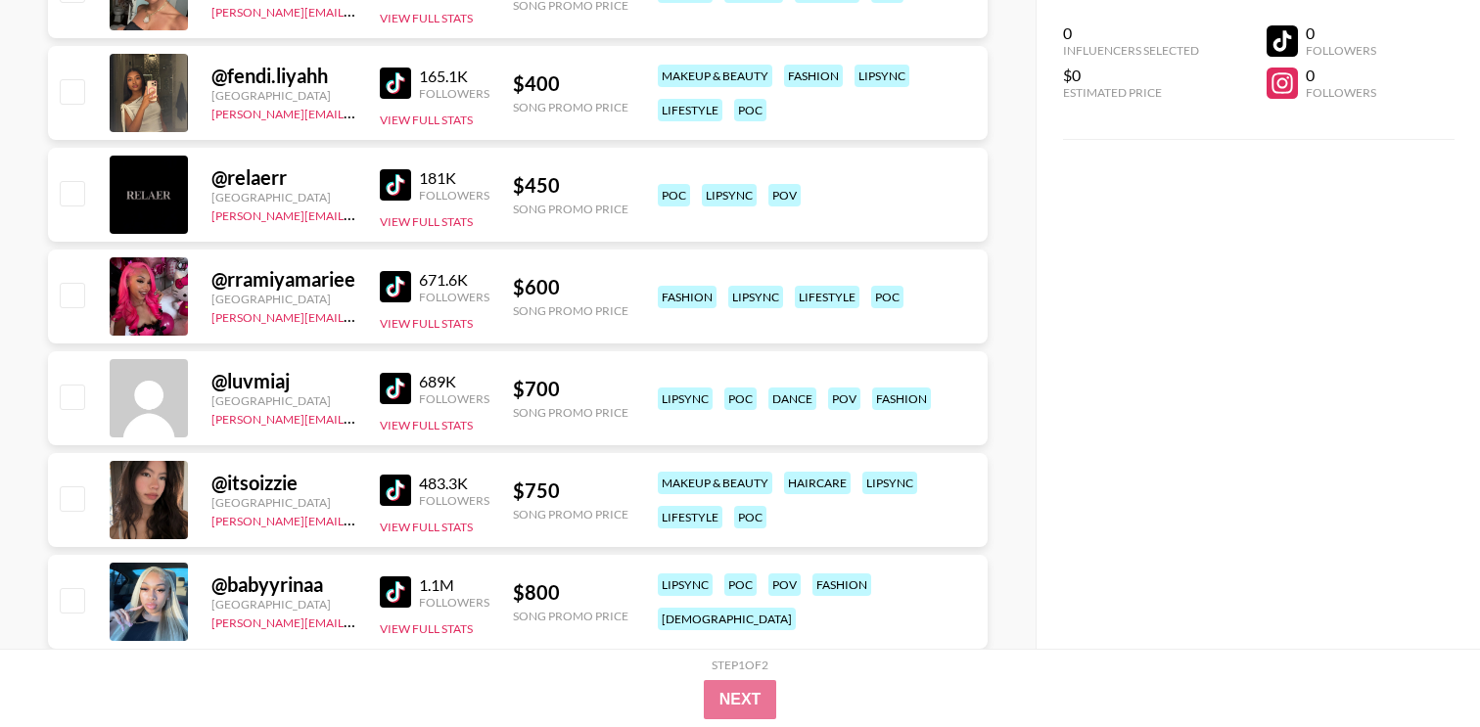
scroll to position [527, 0]
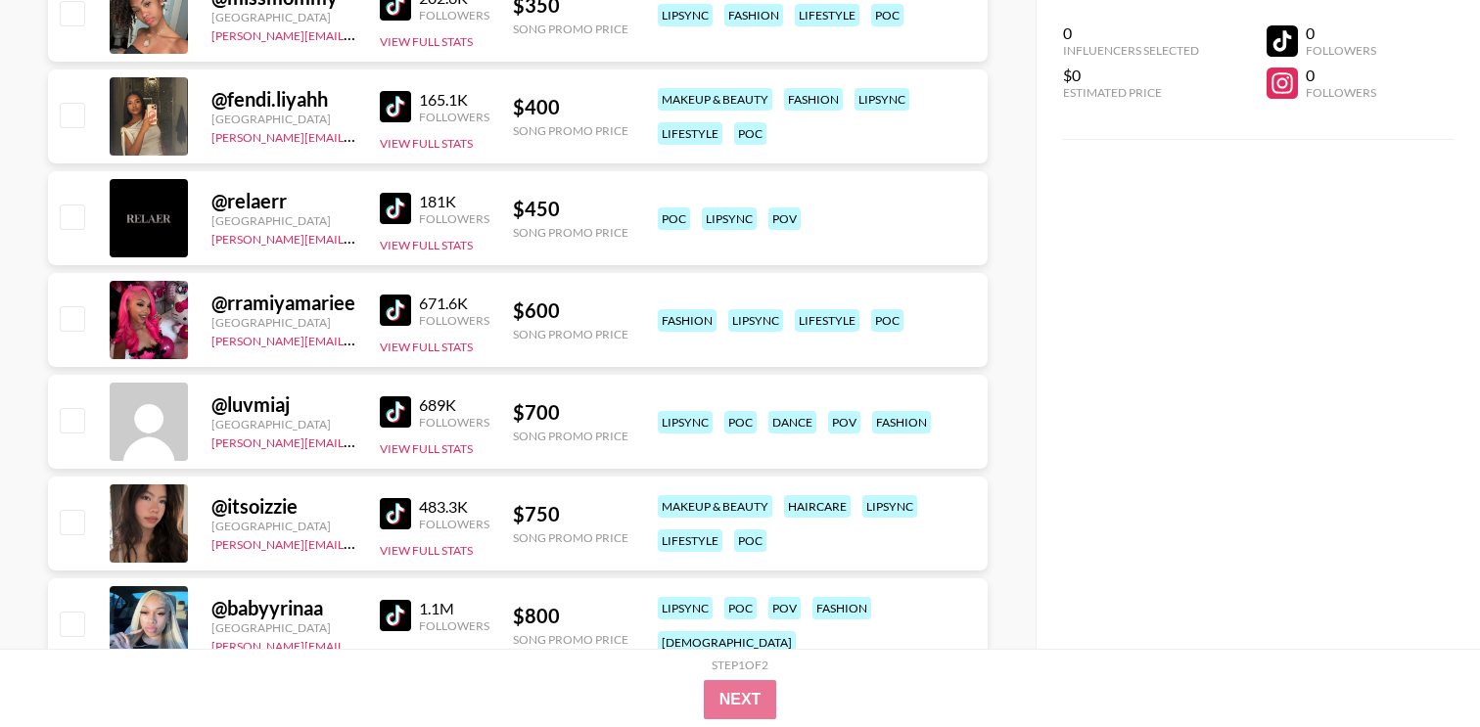
click at [415, 416] on link at bounding box center [399, 411] width 39 height 31
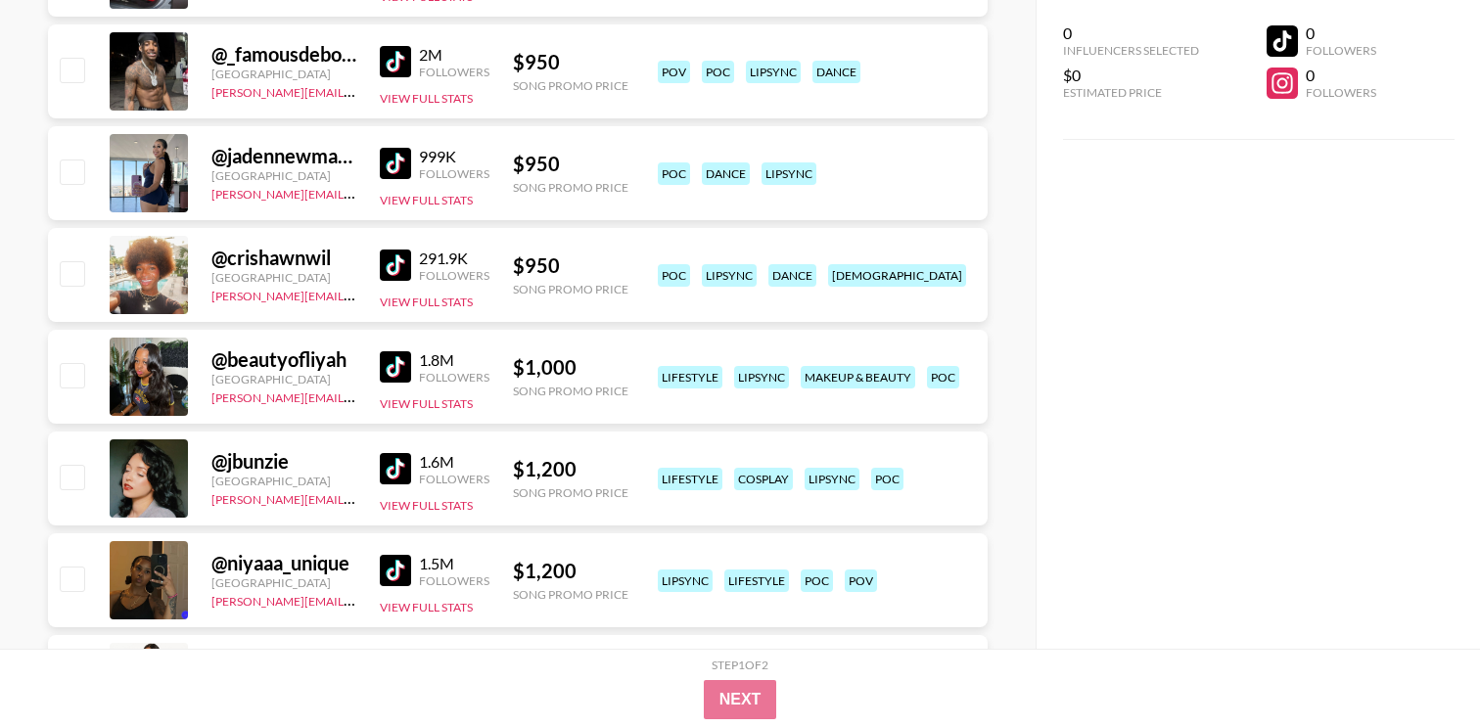
scroll to position [1285, 0]
click at [373, 166] on div "@ jadennewmannn [GEOGRAPHIC_DATA] [PERSON_NAME][EMAIL_ADDRESS][DOMAIN_NAME] 999…" at bounding box center [518, 172] width 940 height 94
click at [405, 160] on img at bounding box center [395, 162] width 31 height 31
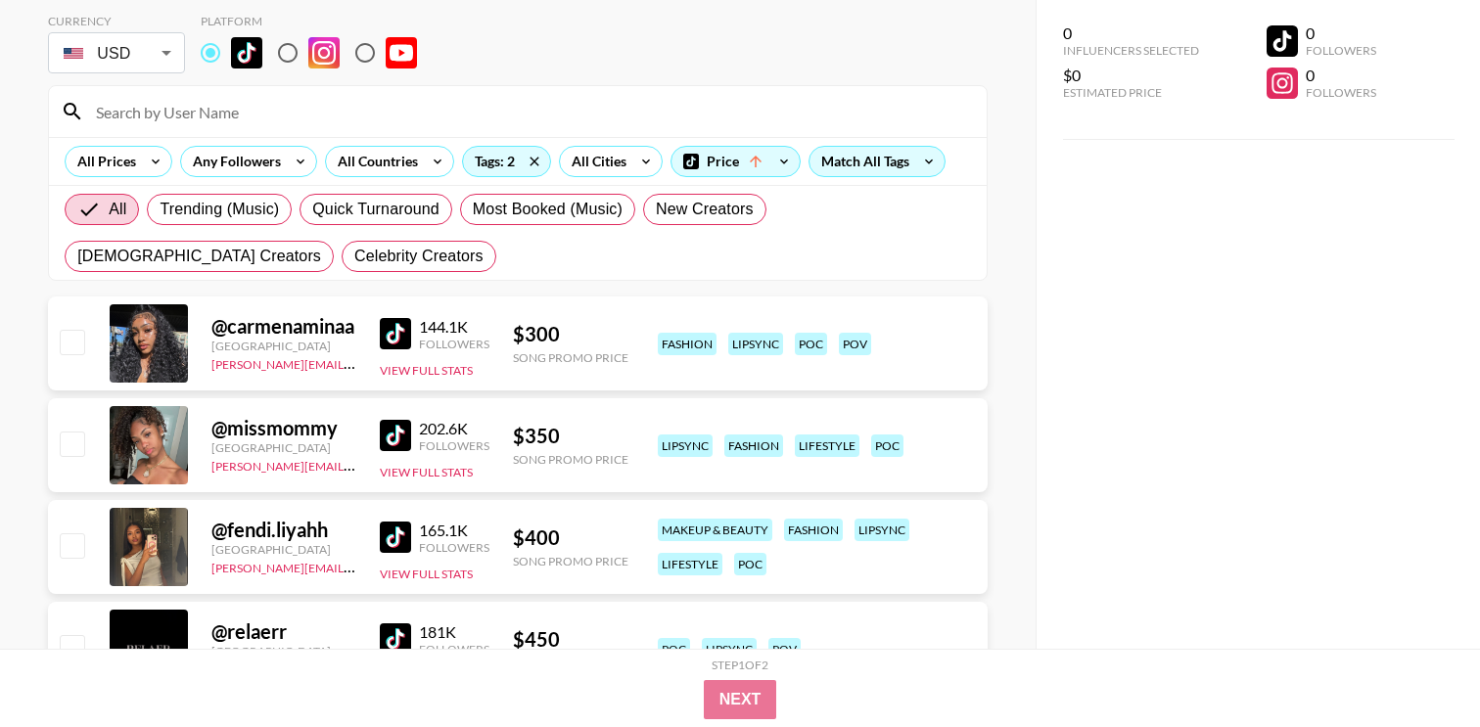
scroll to position [0, 0]
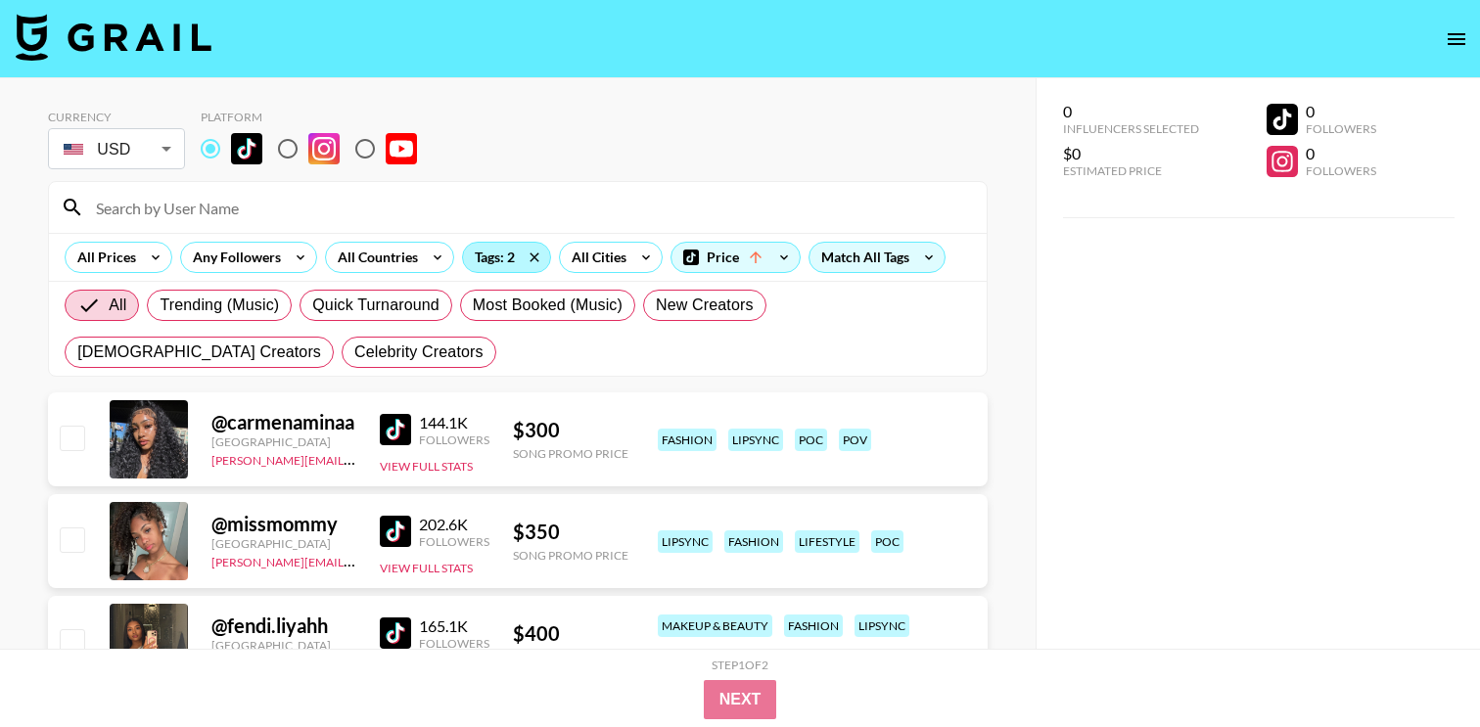
click at [493, 260] on div "Tags: 2" at bounding box center [506, 257] width 87 height 29
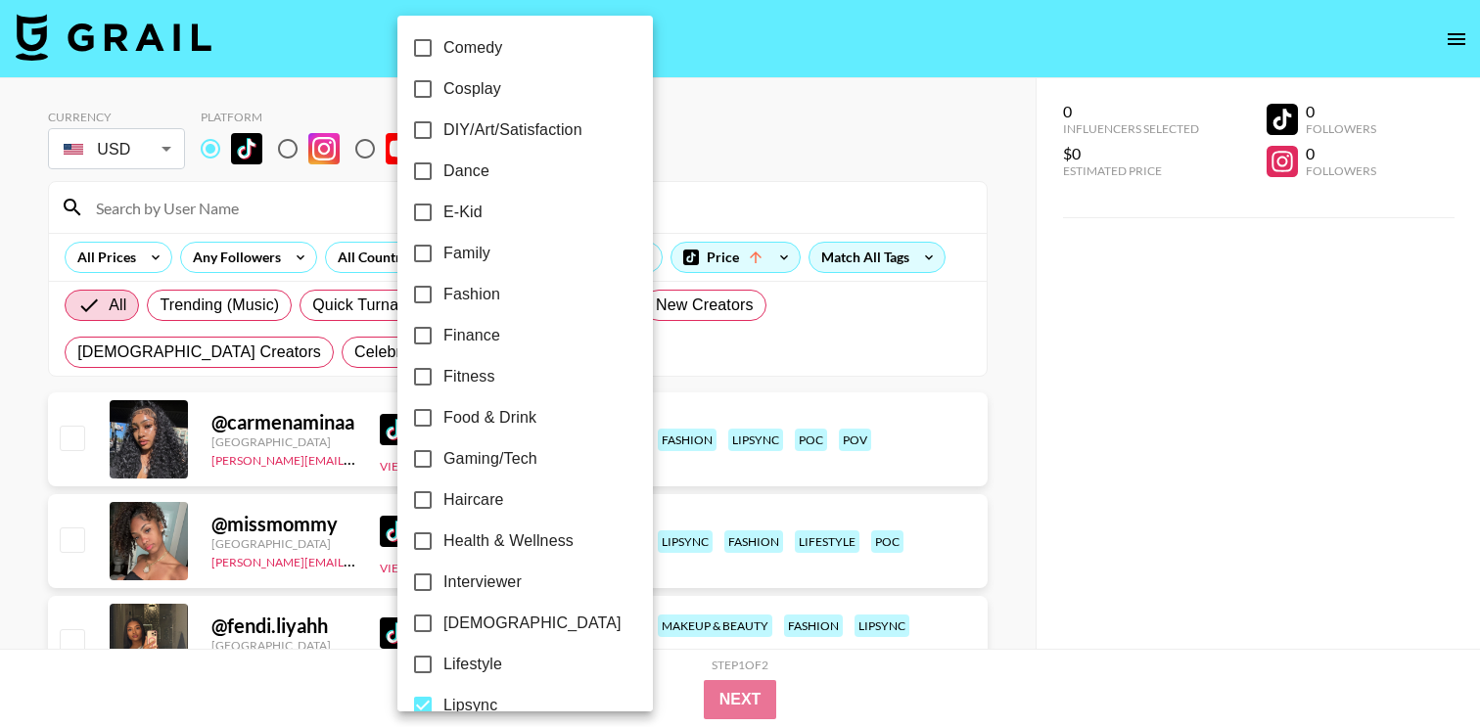
scroll to position [540, 0]
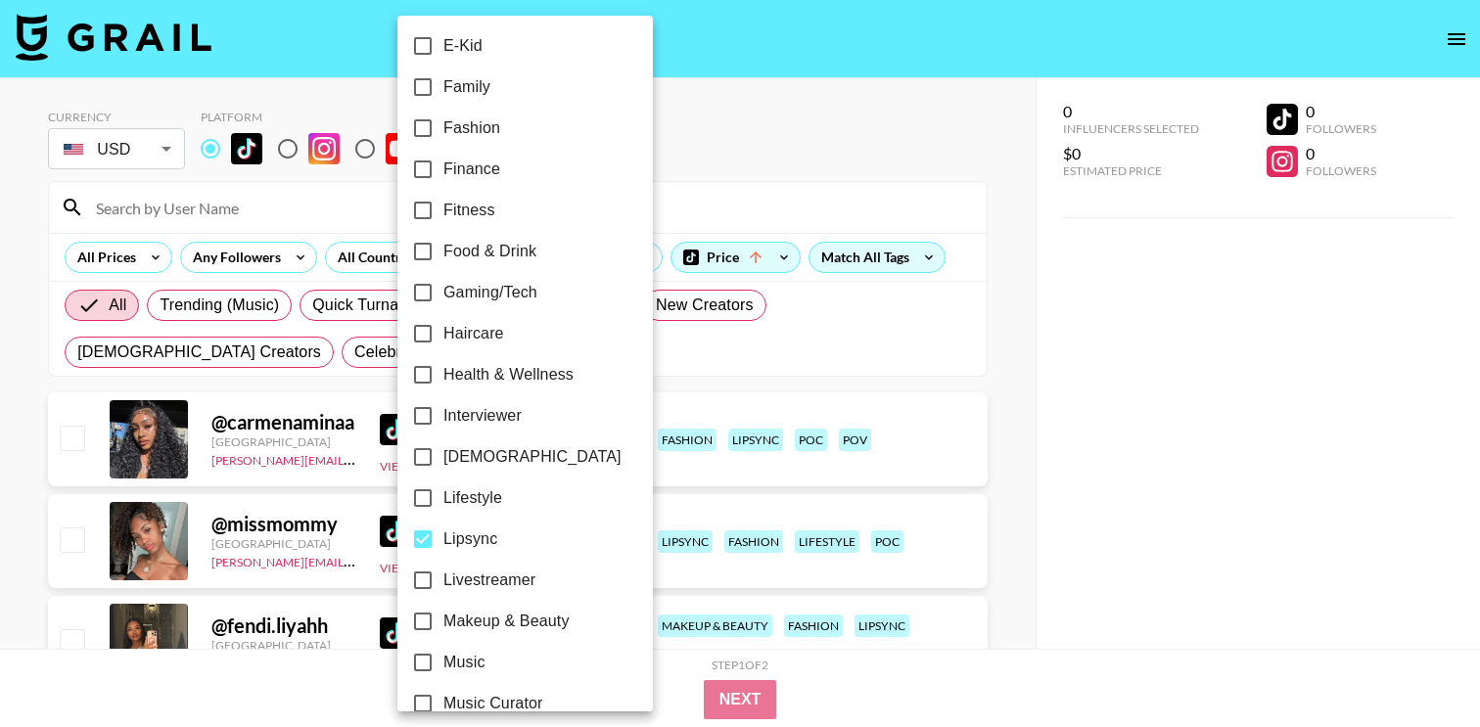
click at [472, 548] on span "Lipsync" at bounding box center [470, 539] width 54 height 23
click at [443, 548] on input "Lipsync" at bounding box center [422, 539] width 41 height 41
checkbox input "false"
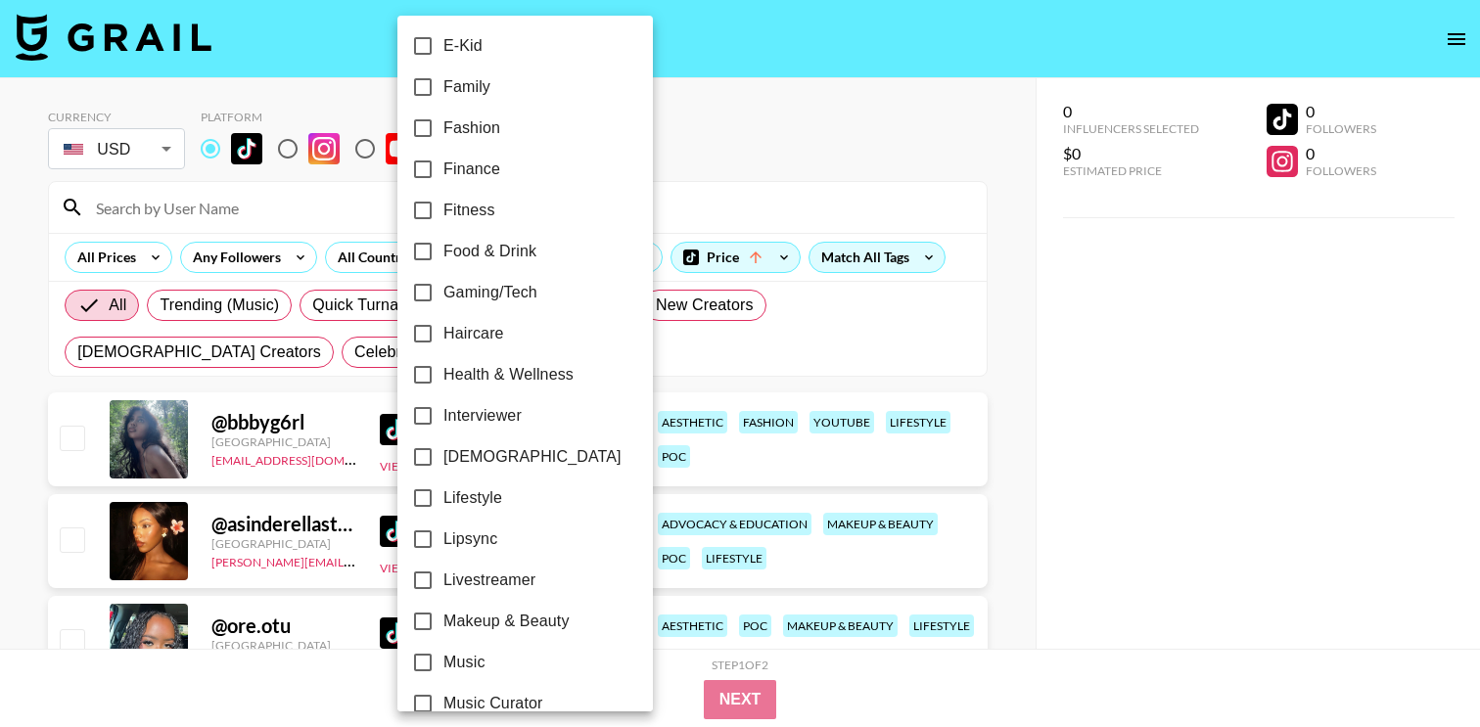
click at [966, 375] on div at bounding box center [740, 363] width 1480 height 727
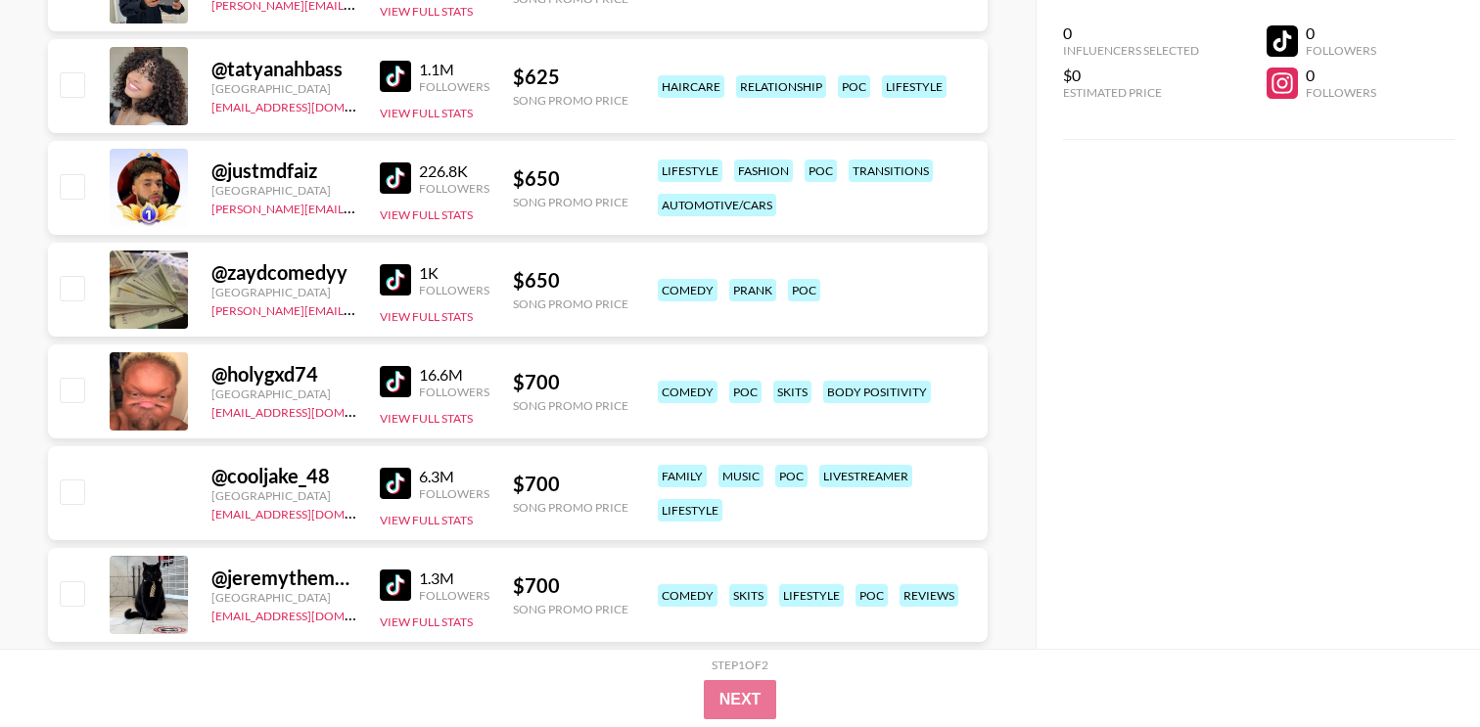
scroll to position [3840, 0]
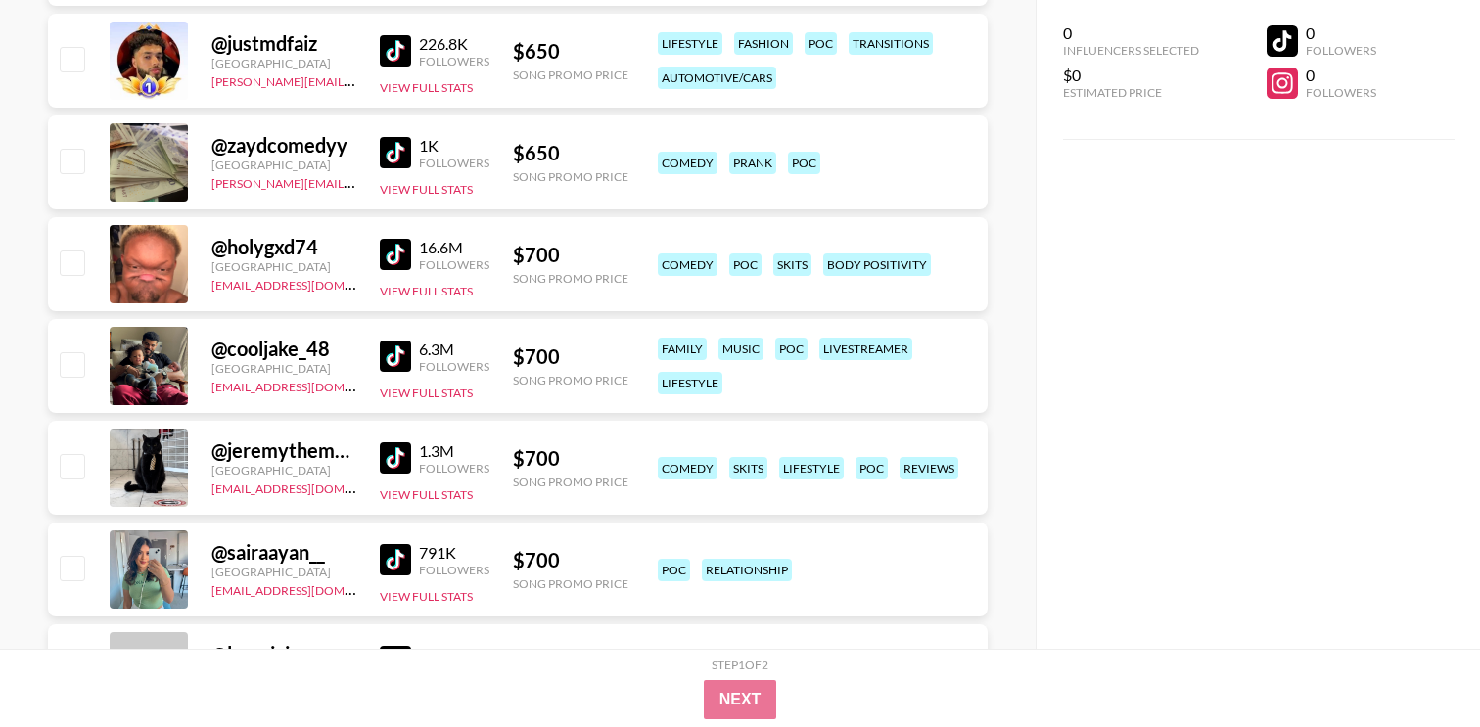
click at [409, 255] on img at bounding box center [395, 254] width 31 height 31
click at [533, 440] on div "@ jeremythemanager [GEOGRAPHIC_DATA] [EMAIL_ADDRESS][DOMAIN_NAME] 1.3M Follower…" at bounding box center [518, 468] width 940 height 94
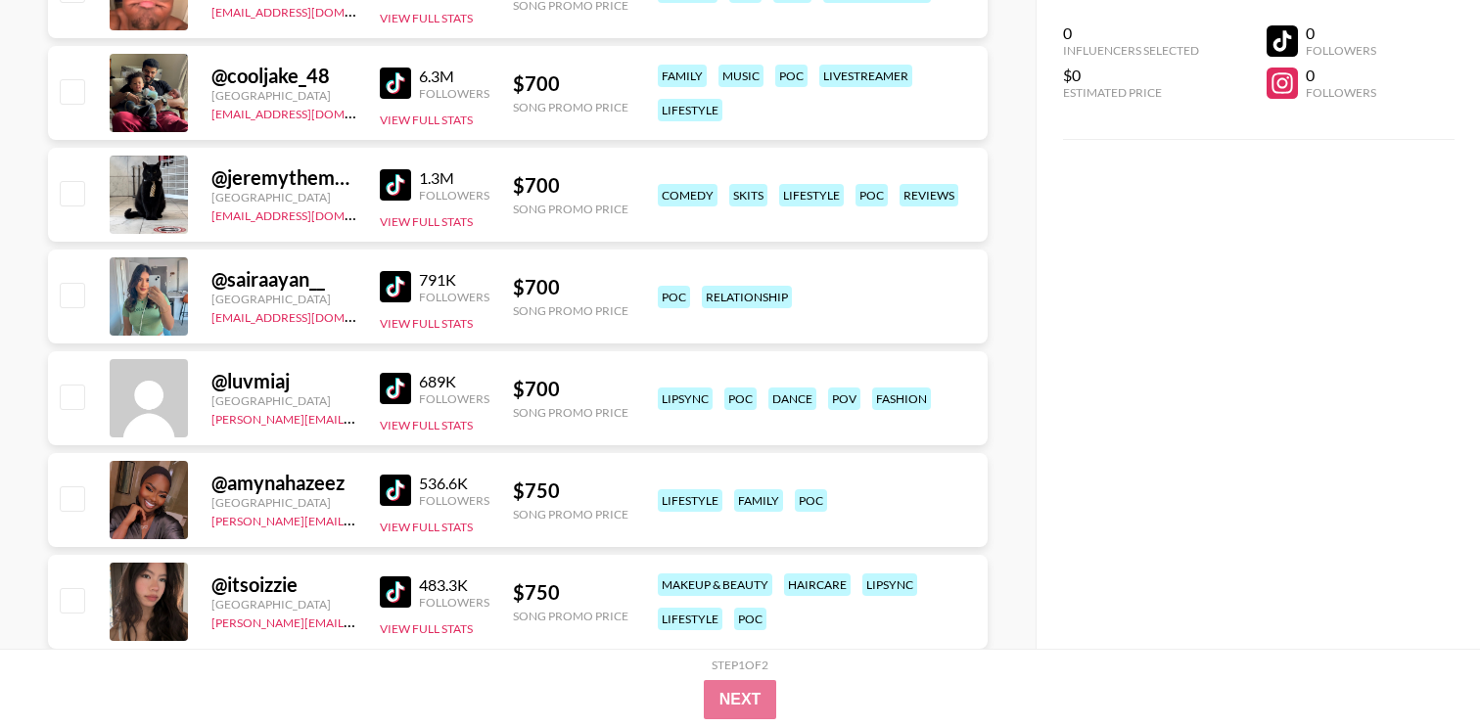
scroll to position [4122, 0]
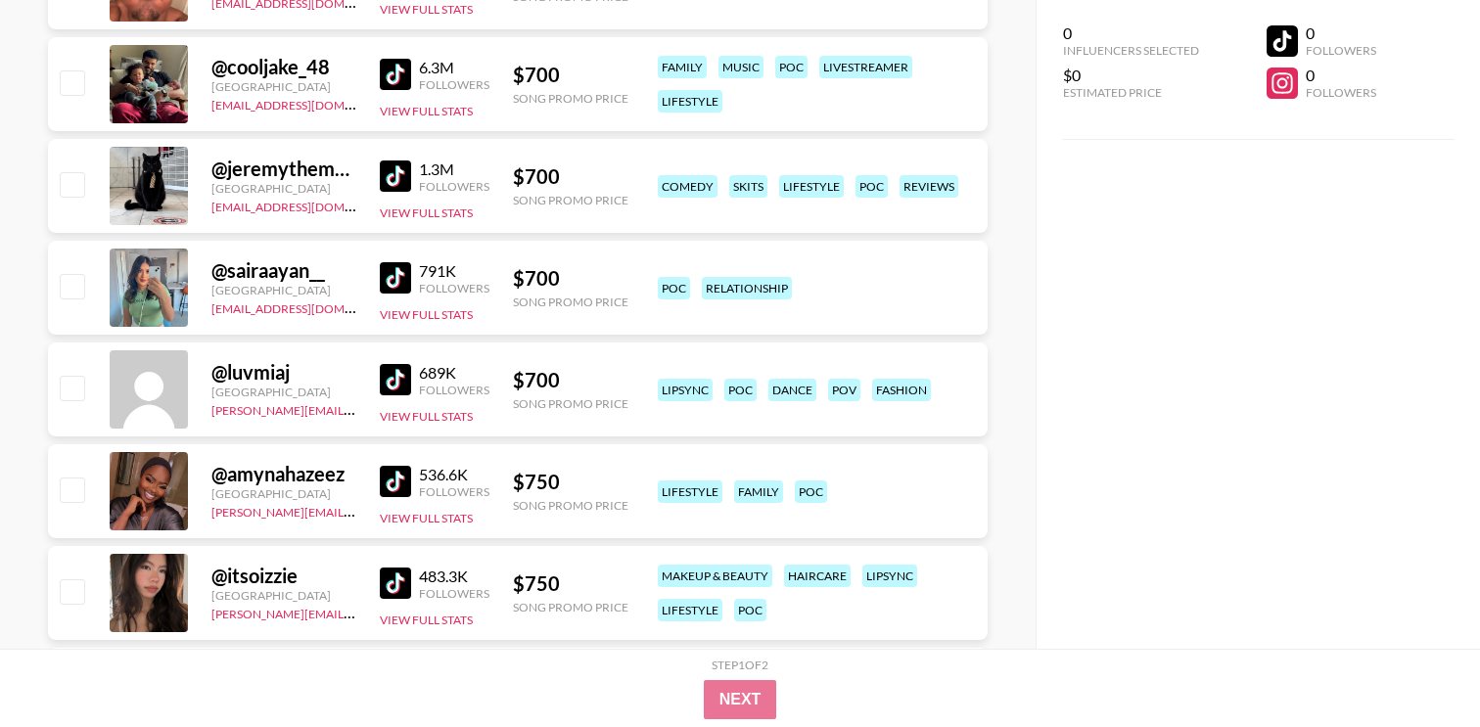
click at [416, 477] on link at bounding box center [399, 481] width 39 height 31
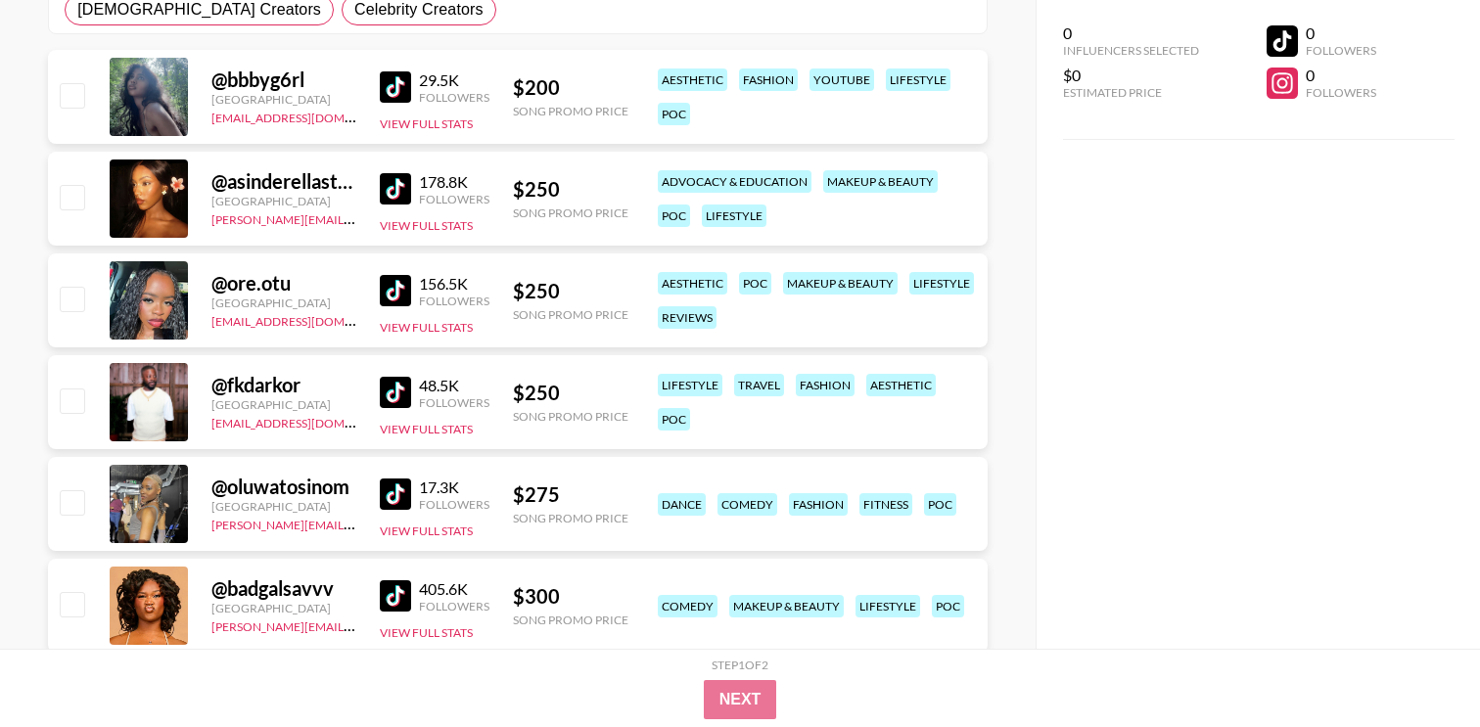
scroll to position [288, 0]
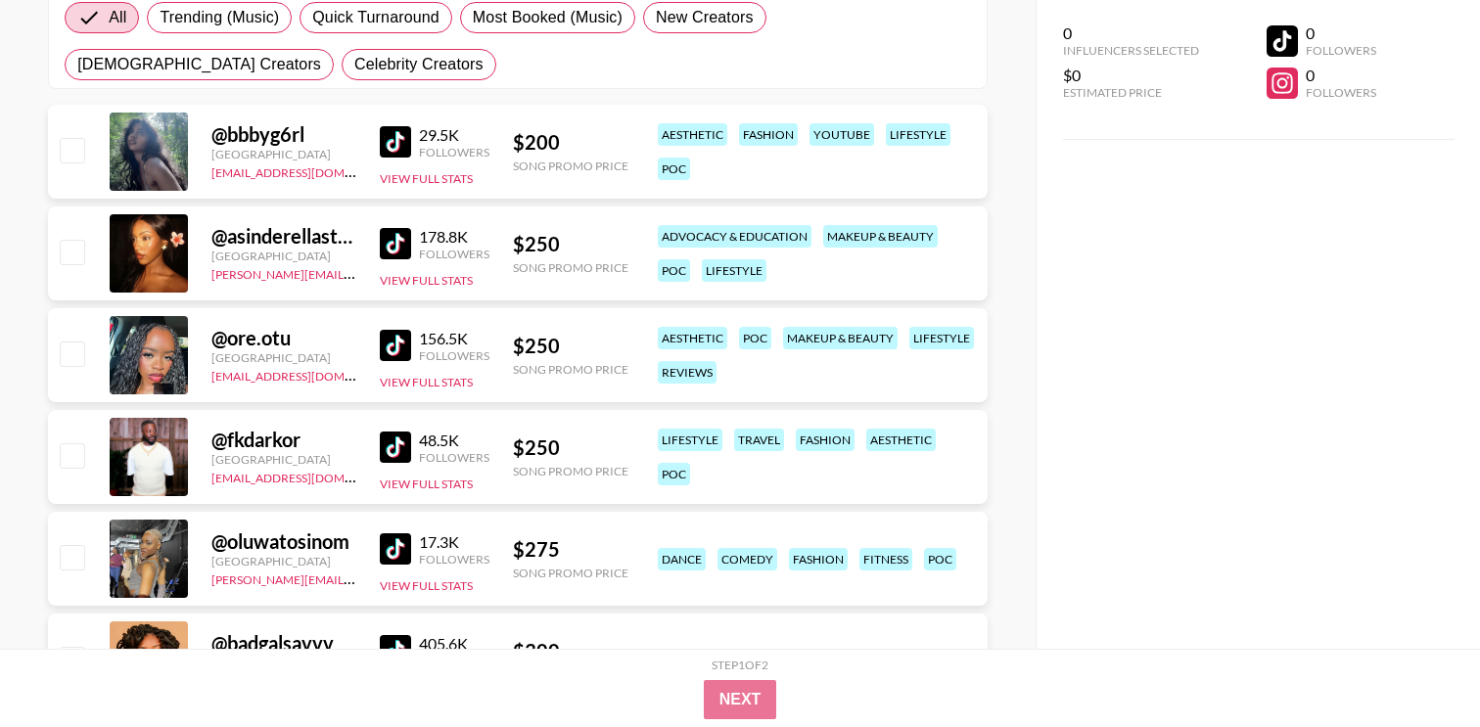
click at [406, 241] on img at bounding box center [395, 243] width 31 height 31
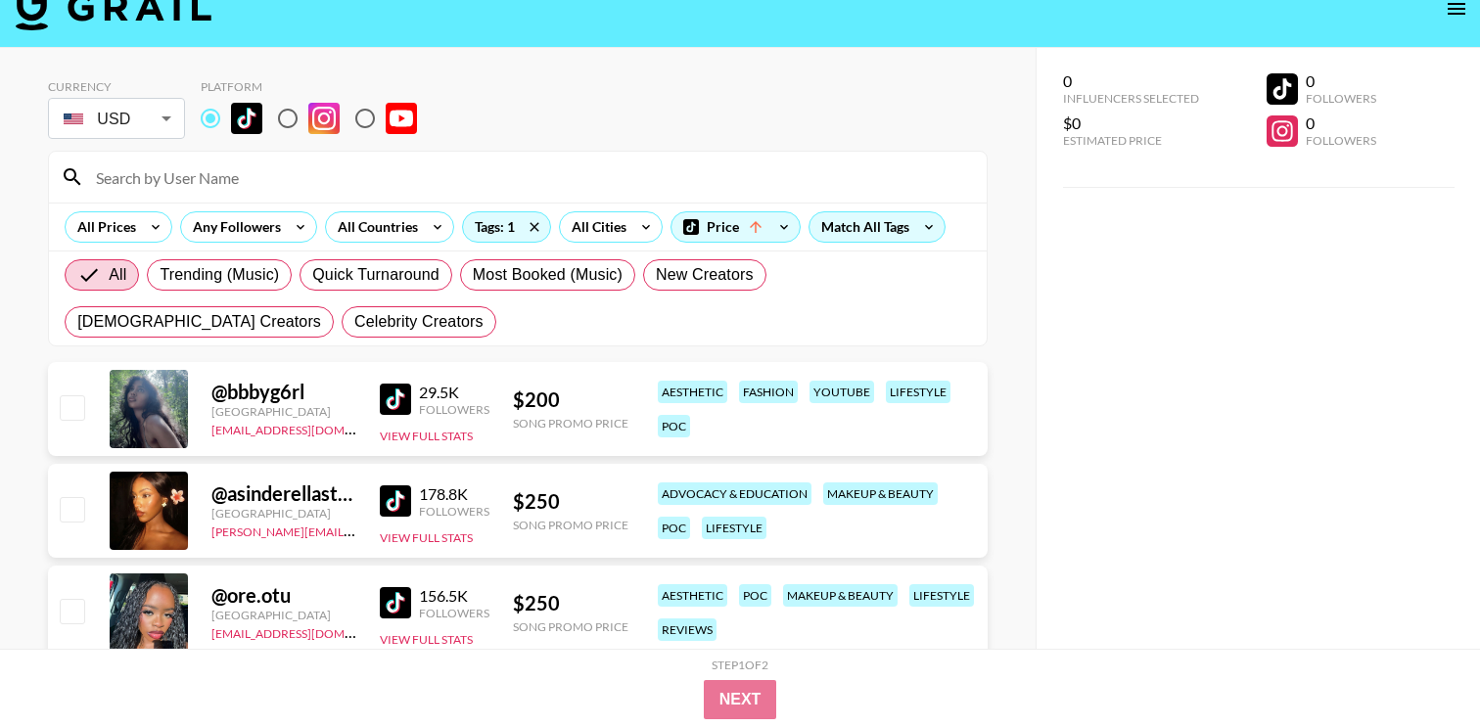
scroll to position [0, 0]
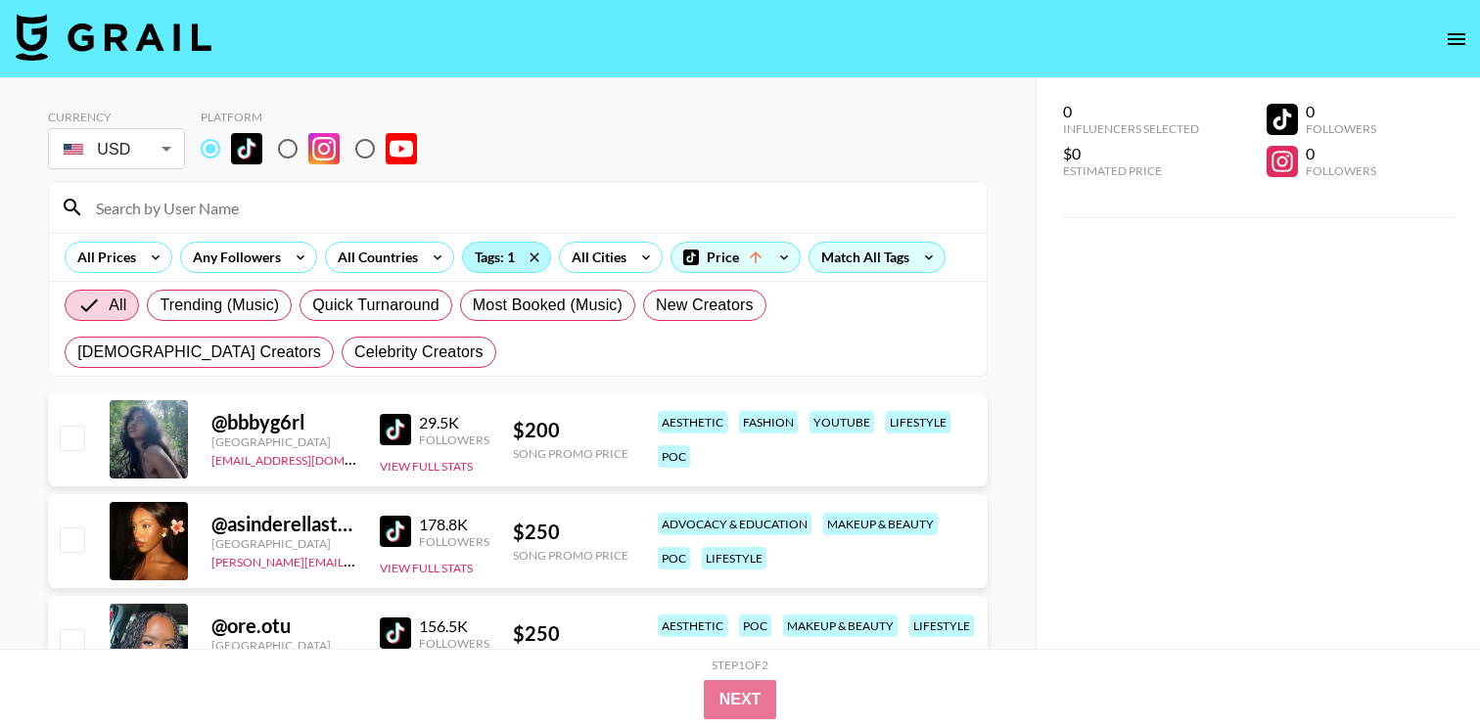
click at [506, 247] on div "Tags: 1" at bounding box center [506, 257] width 87 height 29
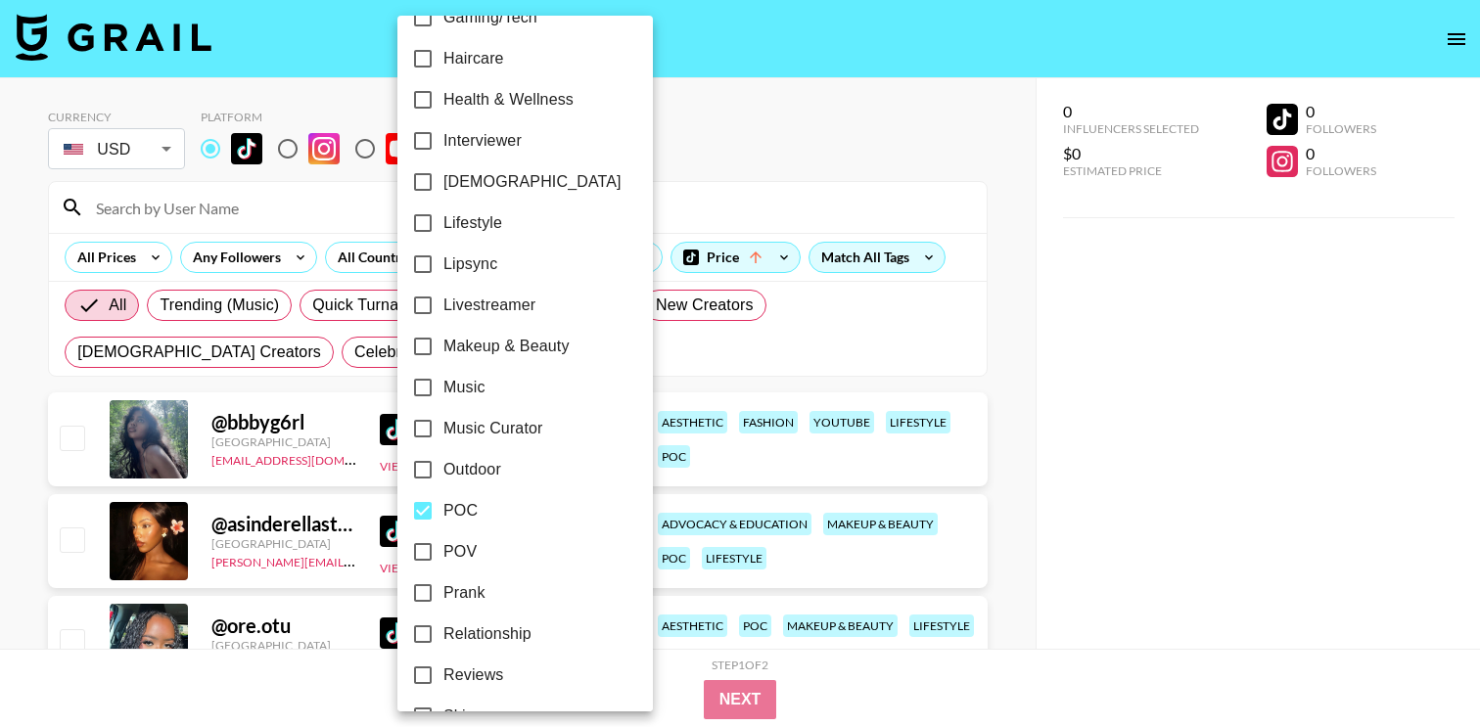
scroll to position [950, 0]
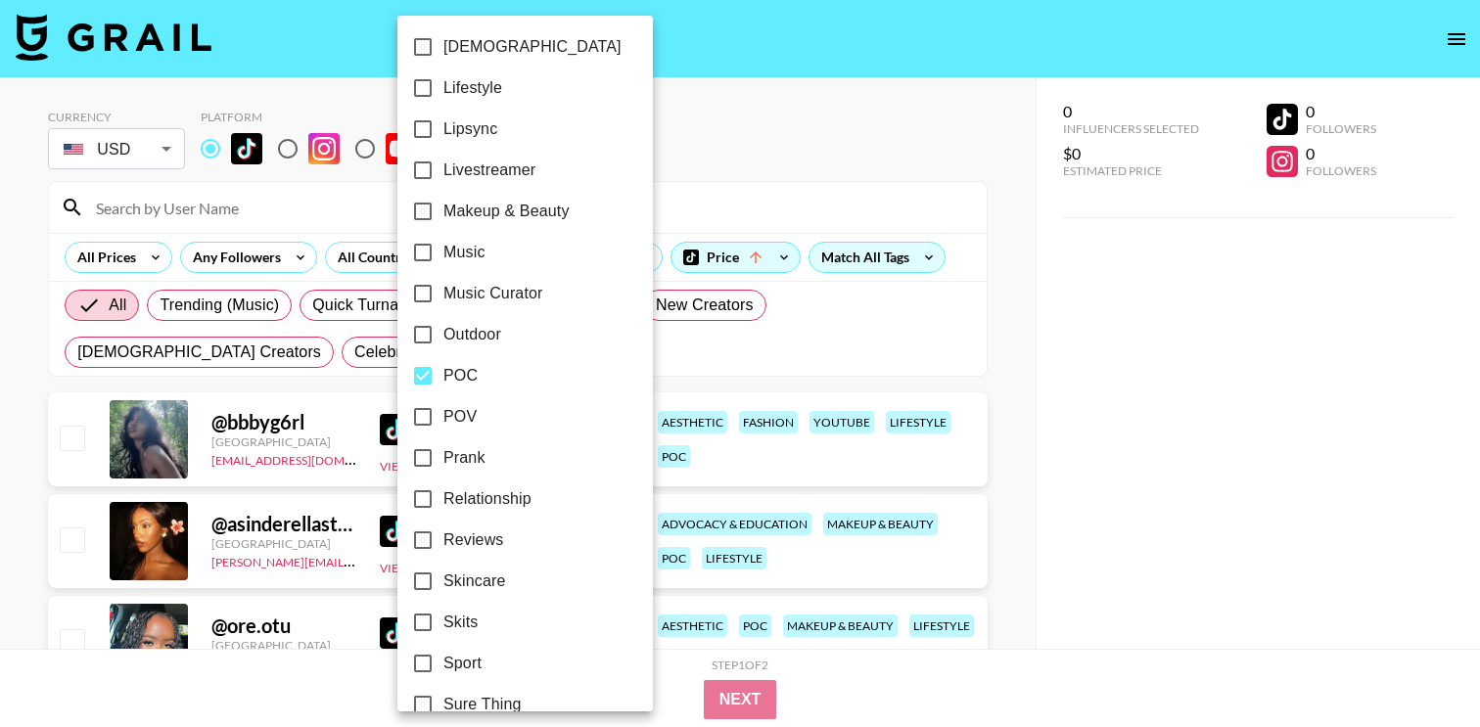
click at [445, 133] on span "Lipsync" at bounding box center [470, 128] width 54 height 23
click at [443, 133] on input "Lipsync" at bounding box center [422, 129] width 41 height 41
checkbox input "true"
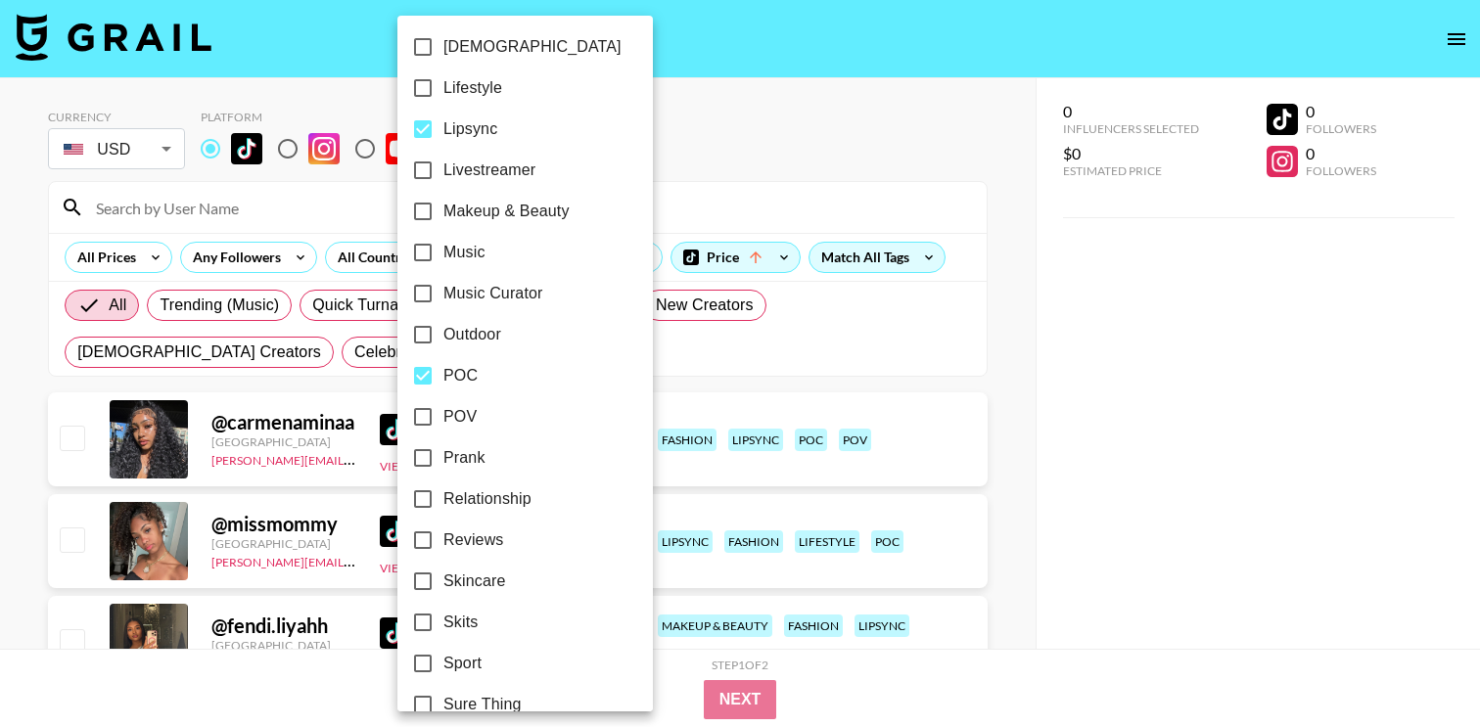
click at [752, 124] on div at bounding box center [740, 363] width 1480 height 727
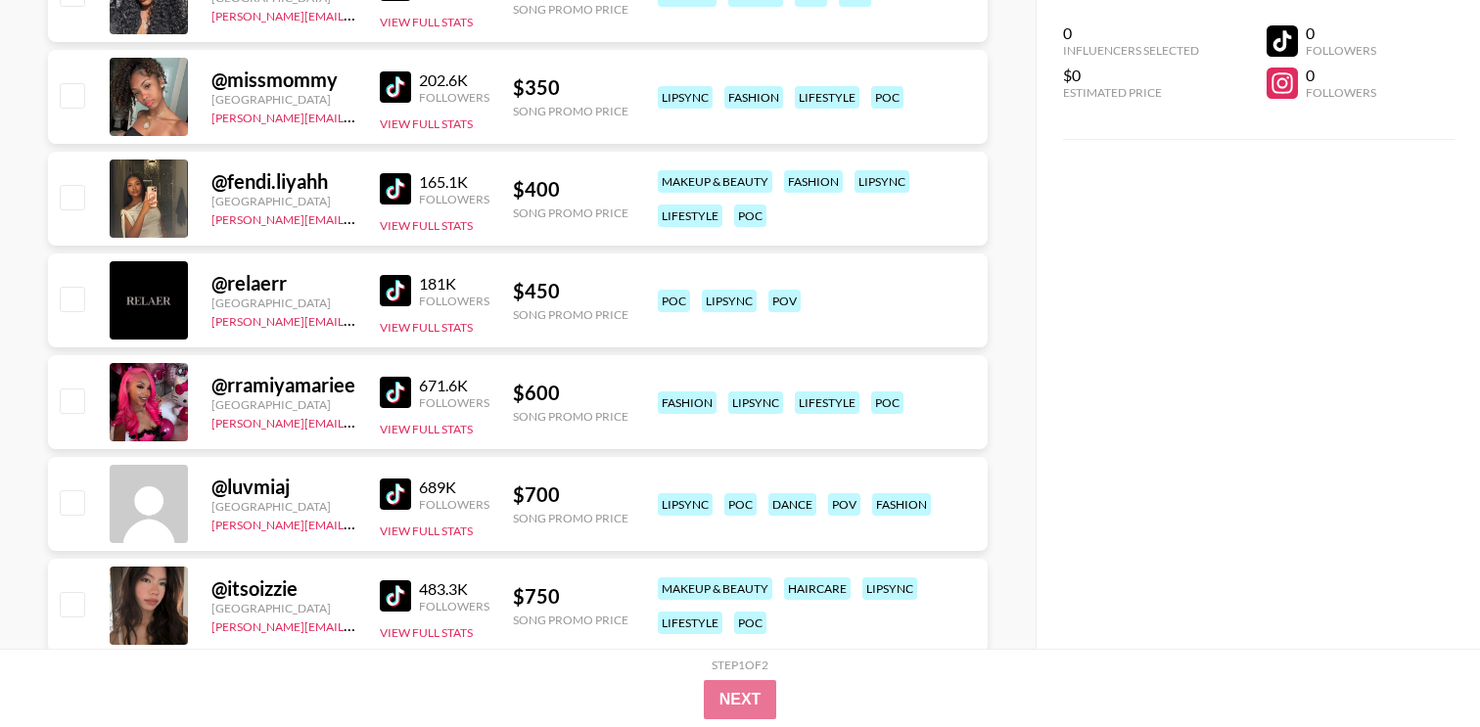
scroll to position [475, 0]
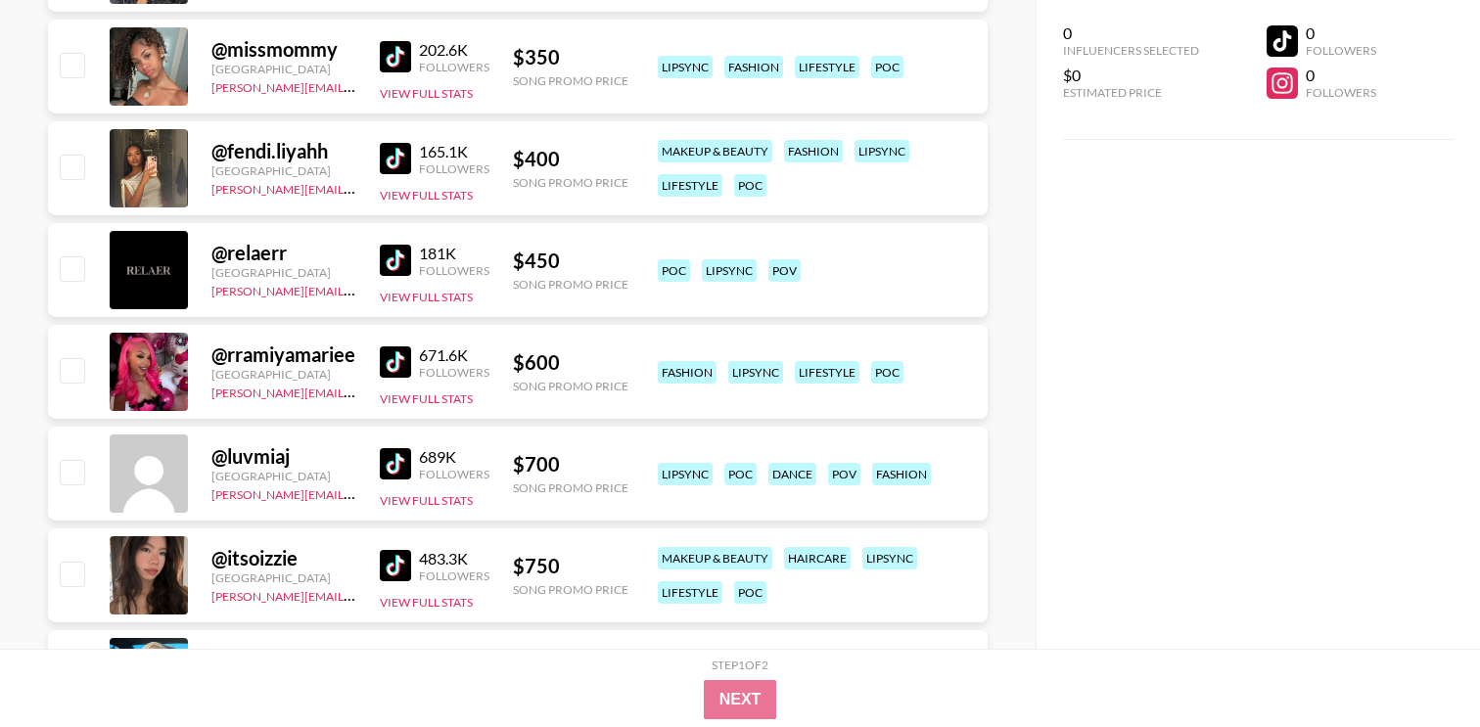
click at [410, 241] on div "181K Followers View Full Stats" at bounding box center [435, 270] width 110 height 69
click at [410, 247] on img at bounding box center [395, 260] width 31 height 31
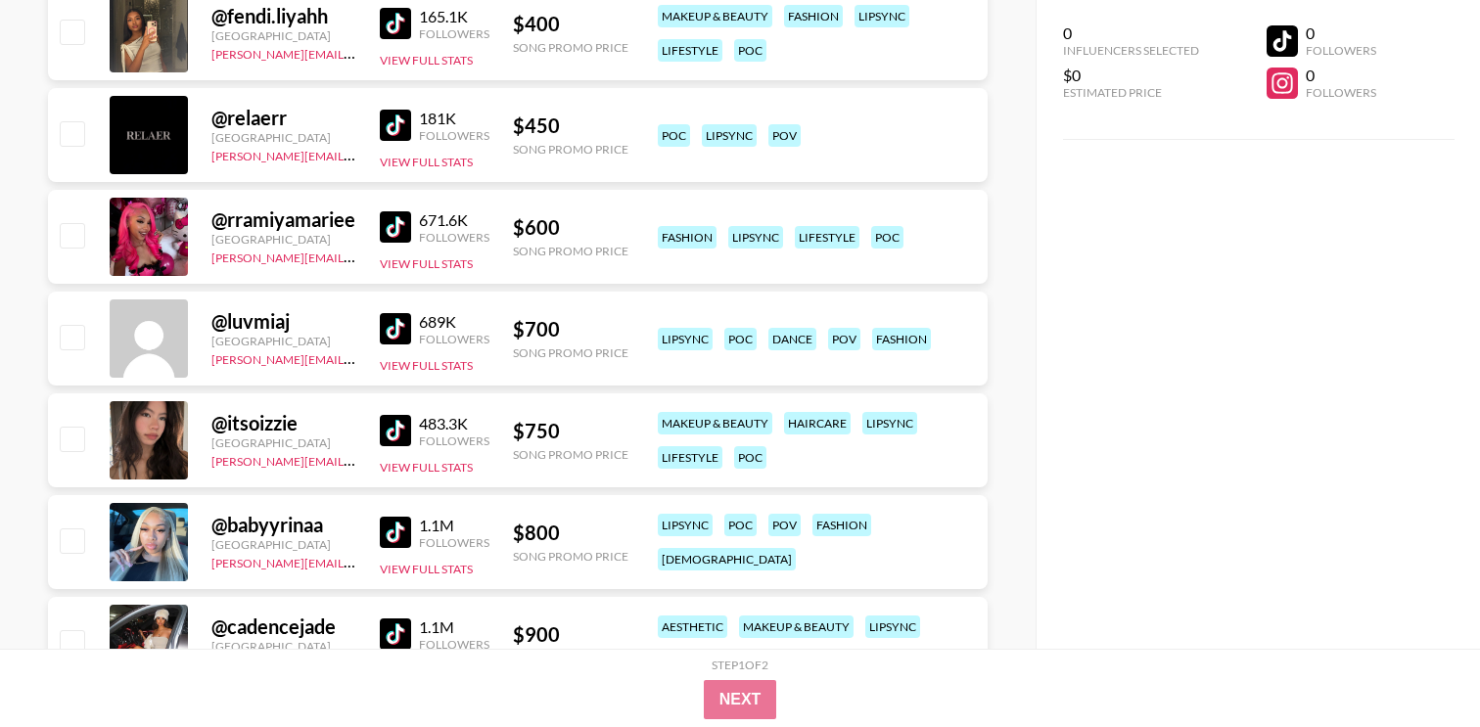
scroll to position [782, 0]
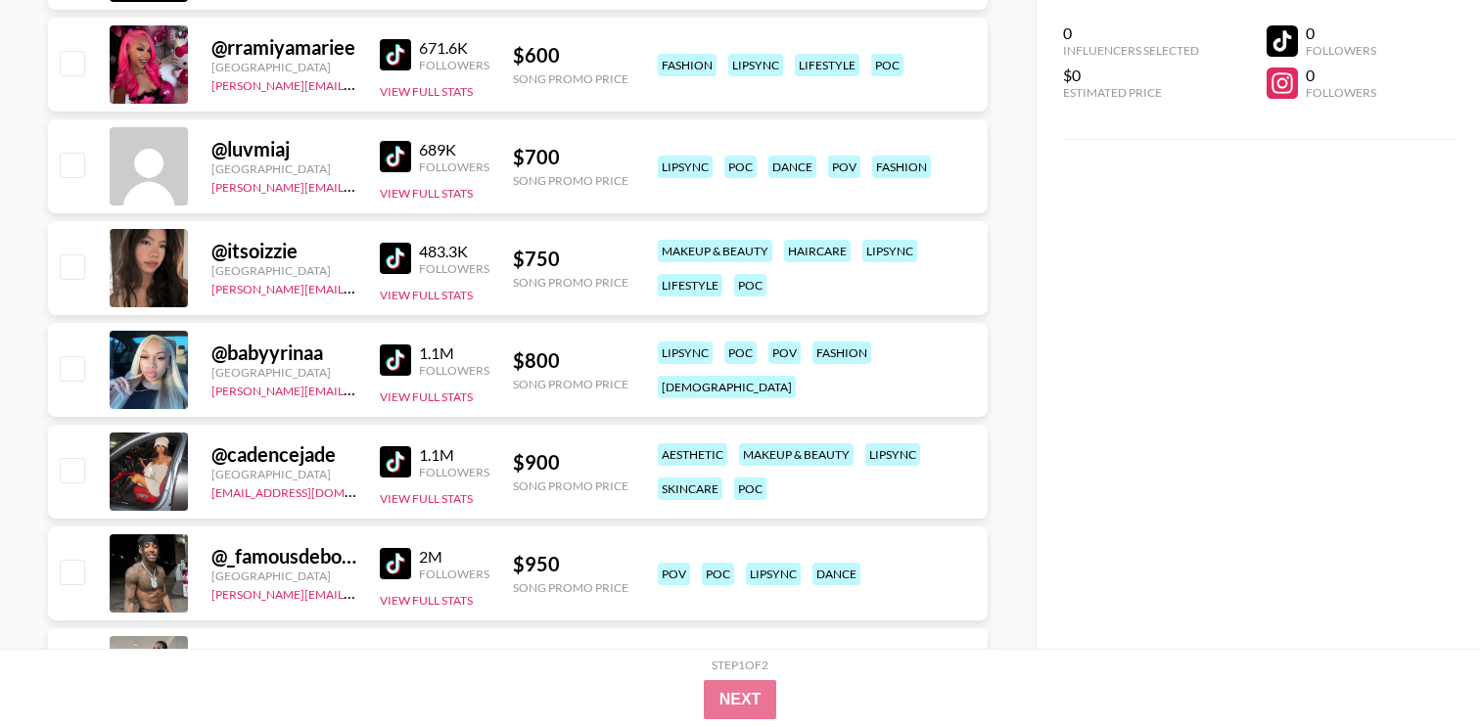
click at [394, 469] on img at bounding box center [395, 461] width 31 height 31
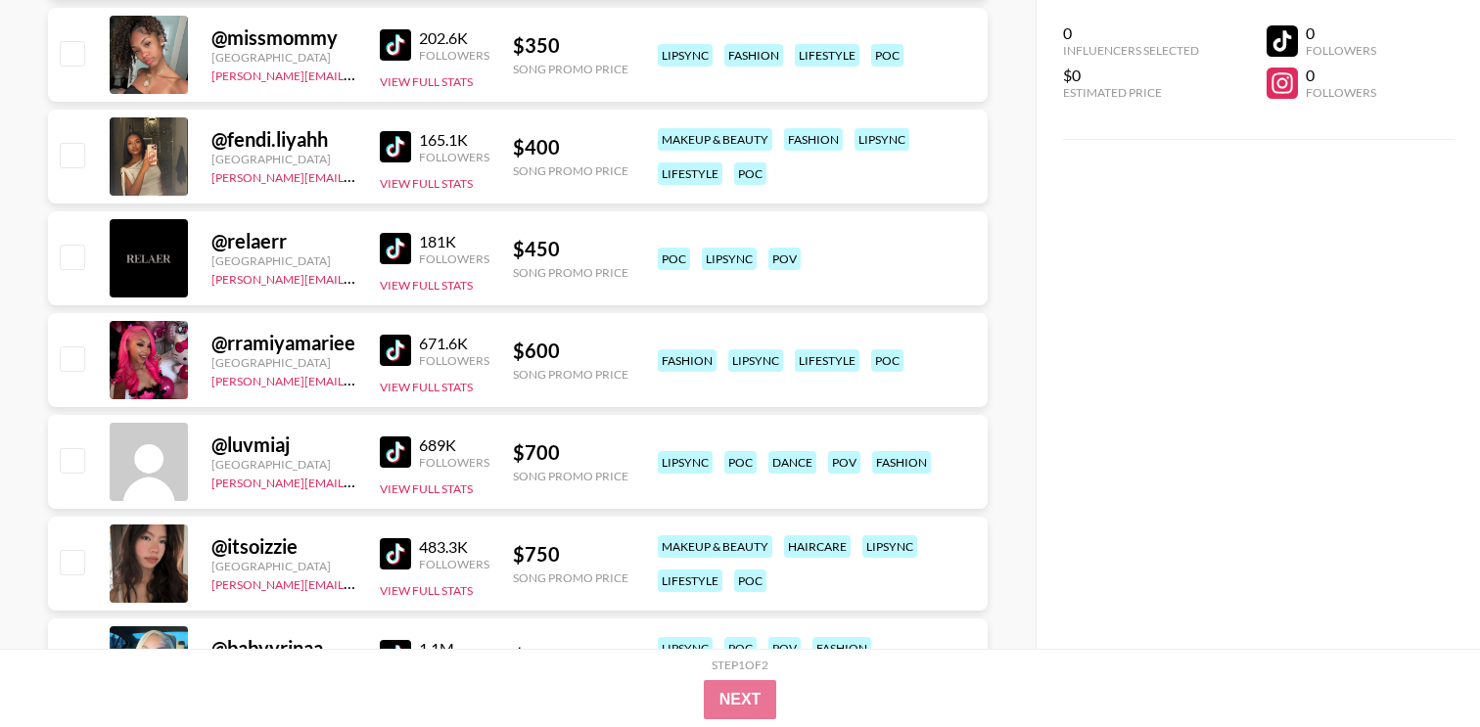
scroll to position [497, 0]
